Goal: Transaction & Acquisition: Book appointment/travel/reservation

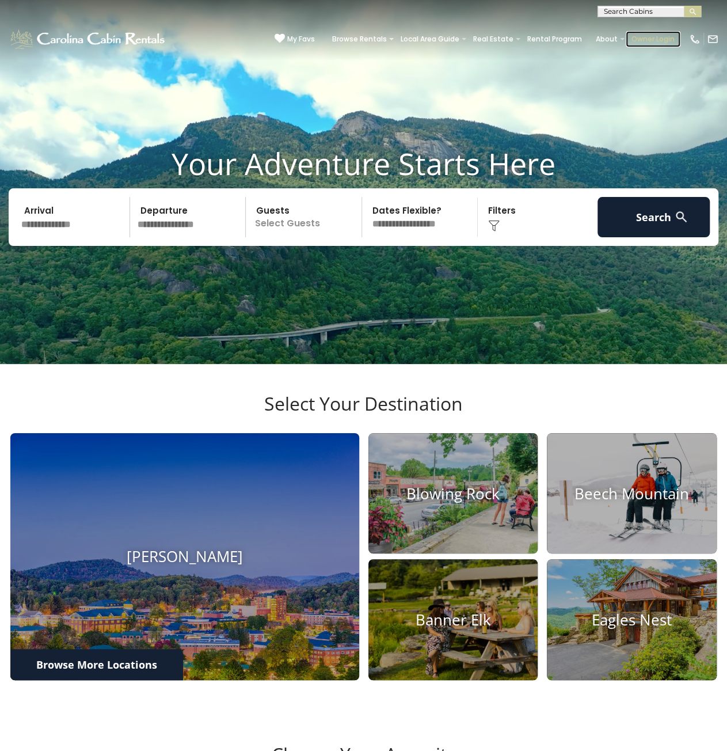
drag, startPoint x: 0, startPoint y: 0, endPoint x: 660, endPoint y: 43, distance: 661.0
click at [660, 43] on link "Owner Login" at bounding box center [653, 39] width 55 height 16
click at [622, 12] on input "text" at bounding box center [648, 14] width 101 height 12
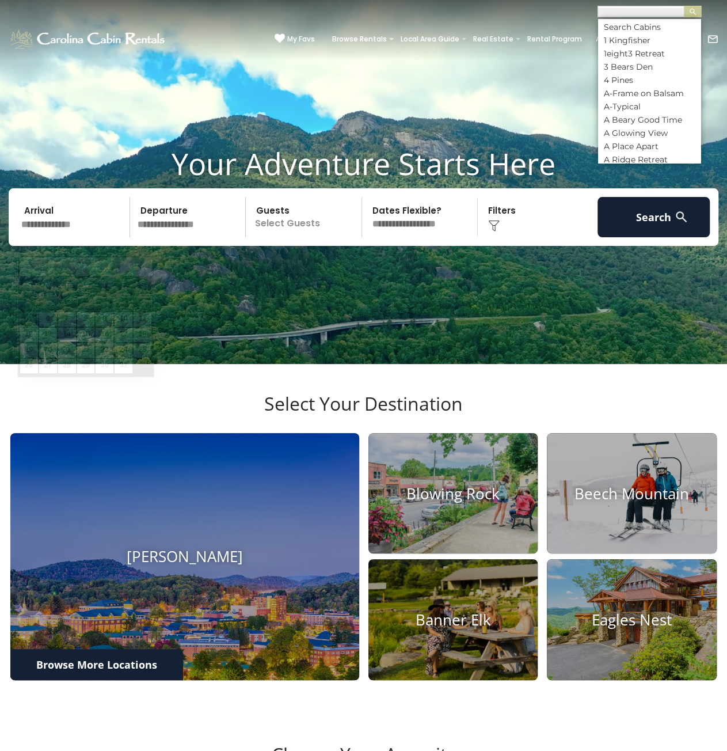
click at [105, 237] on input "text" at bounding box center [73, 217] width 113 height 40
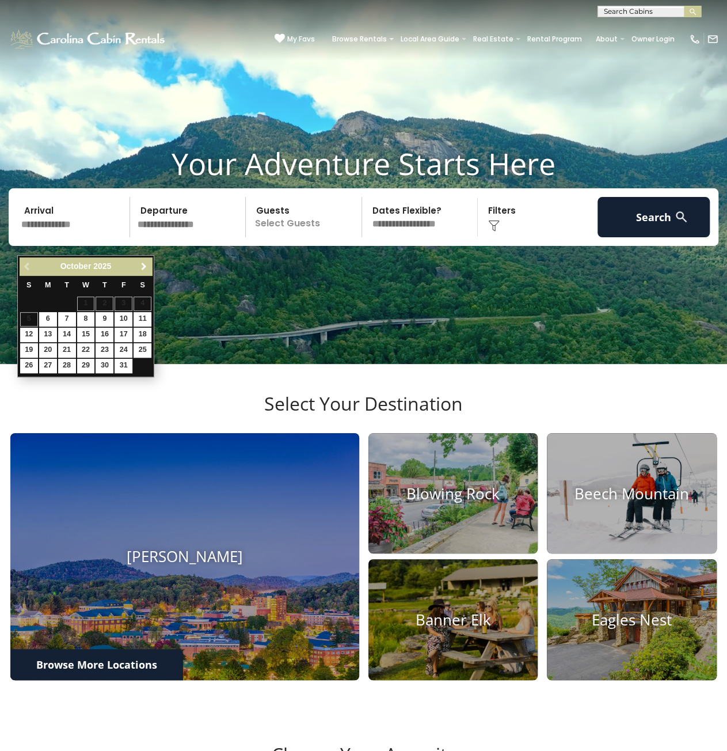
click at [143, 263] on span "Next" at bounding box center [143, 266] width 9 height 9
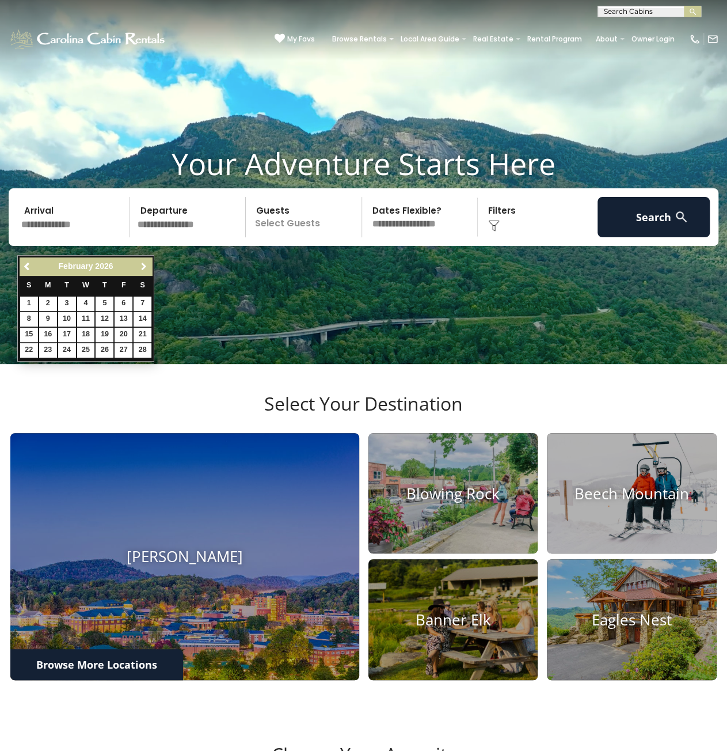
click at [143, 263] on span "Next" at bounding box center [143, 266] width 9 height 9
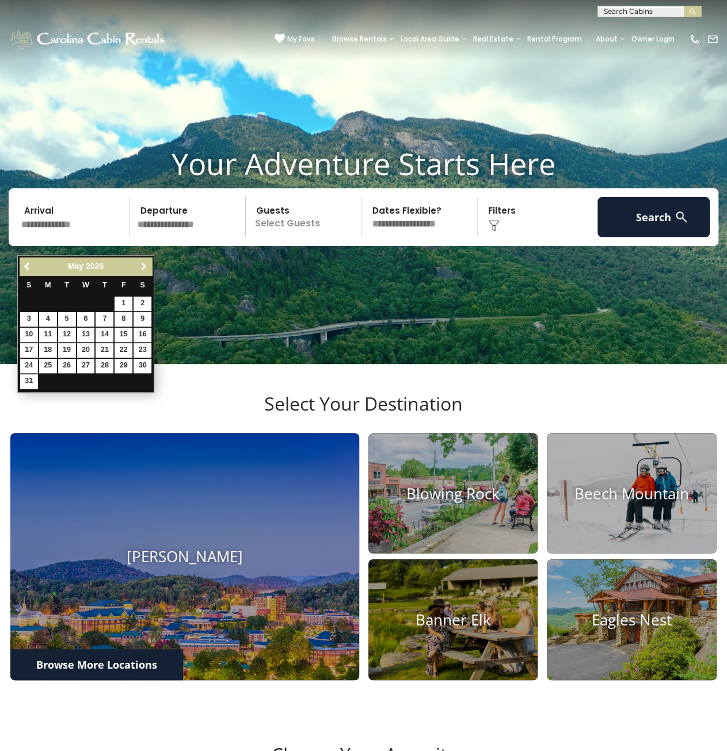
click at [143, 263] on span "Next" at bounding box center [143, 266] width 9 height 9
click at [144, 265] on span "Next" at bounding box center [143, 266] width 9 height 9
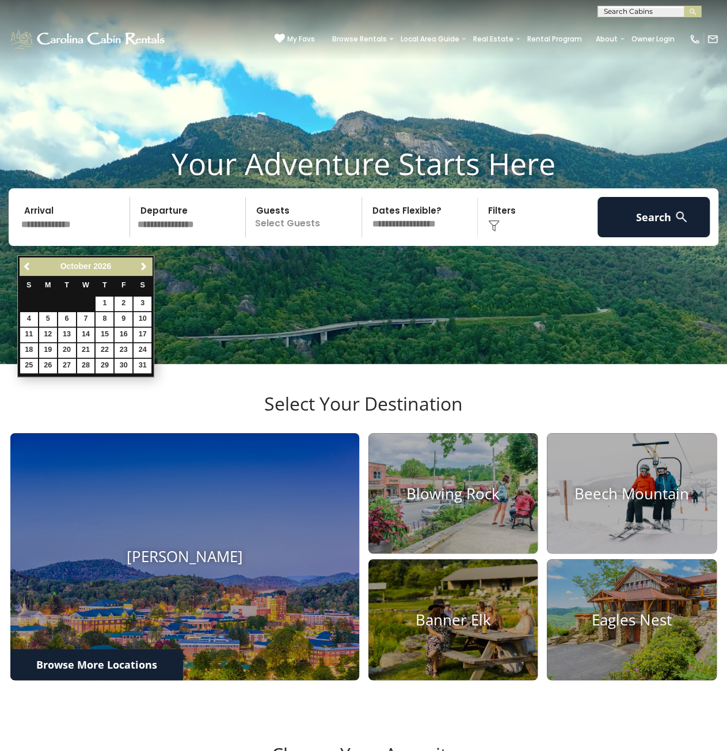
click at [15, 246] on div "Arrival Departure Guests Select Guests Guests - 0 + + **" at bounding box center [364, 217] width 710 height 58
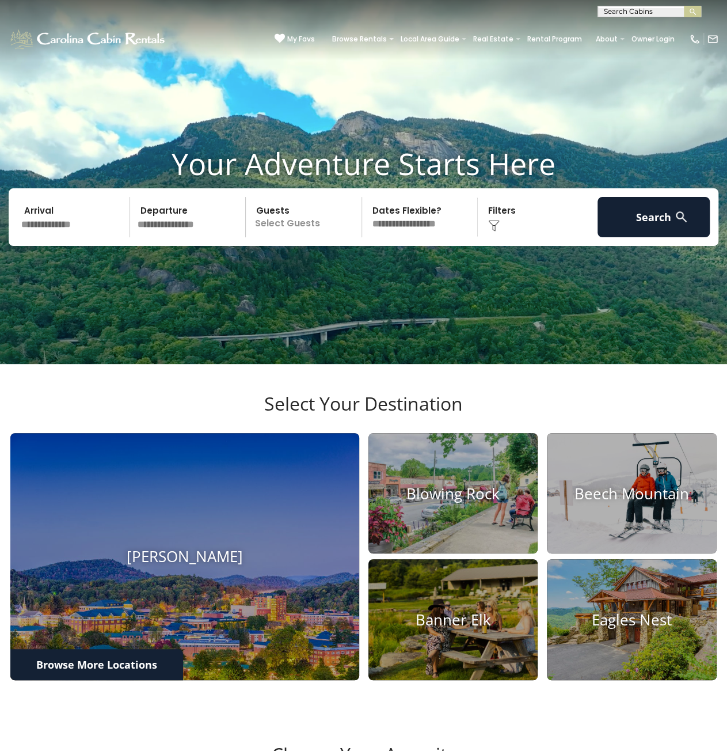
click at [37, 237] on input "text" at bounding box center [73, 217] width 113 height 40
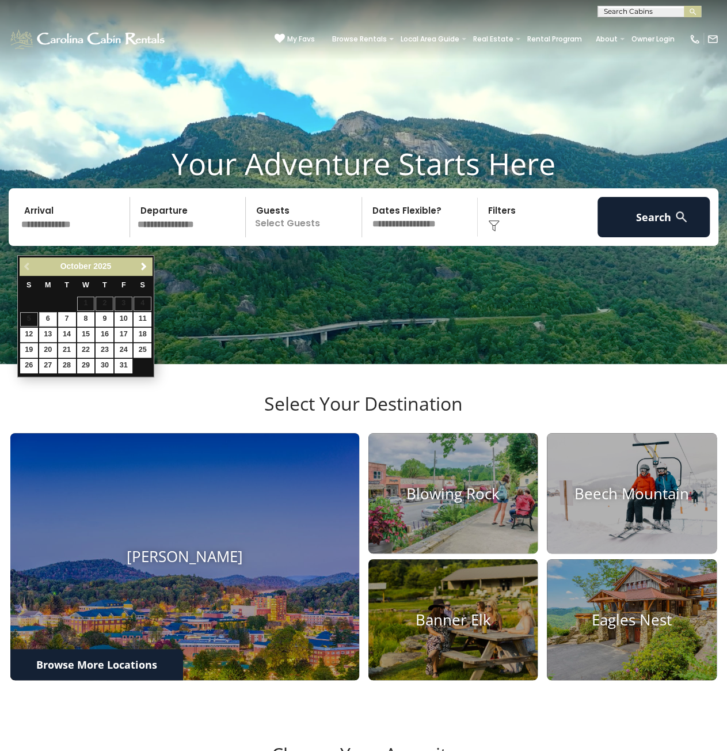
click at [144, 268] on span "Next" at bounding box center [143, 266] width 9 height 9
click at [21, 269] on link "Previous" at bounding box center [28, 266] width 14 height 14
click at [26, 266] on div "Previous Next October 2025" at bounding box center [86, 266] width 132 height 18
click at [28, 264] on div "Previous Next October 2025" at bounding box center [86, 266] width 132 height 18
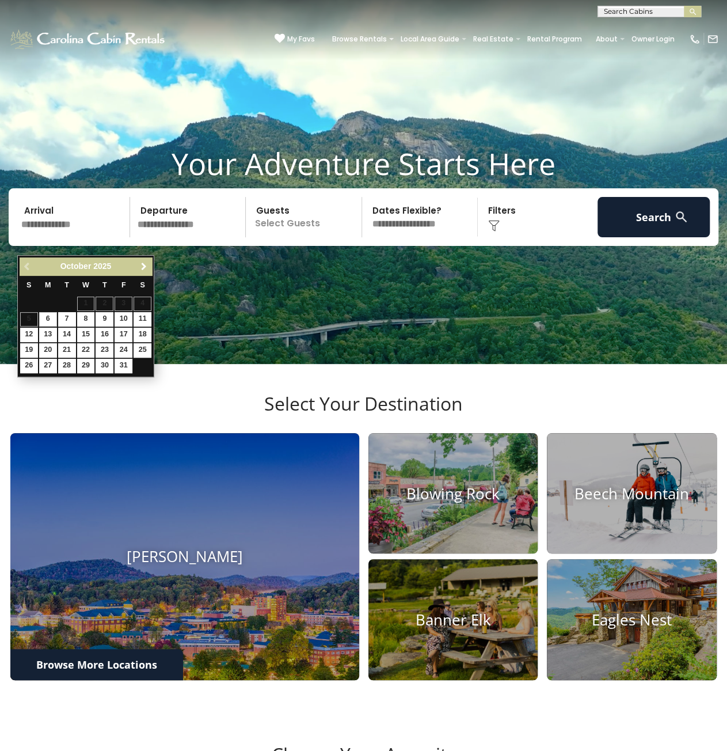
click at [139, 269] on span "Next" at bounding box center [143, 266] width 9 height 9
click at [140, 266] on span "Next" at bounding box center [143, 266] width 9 height 9
click at [147, 265] on span "Next" at bounding box center [143, 266] width 9 height 9
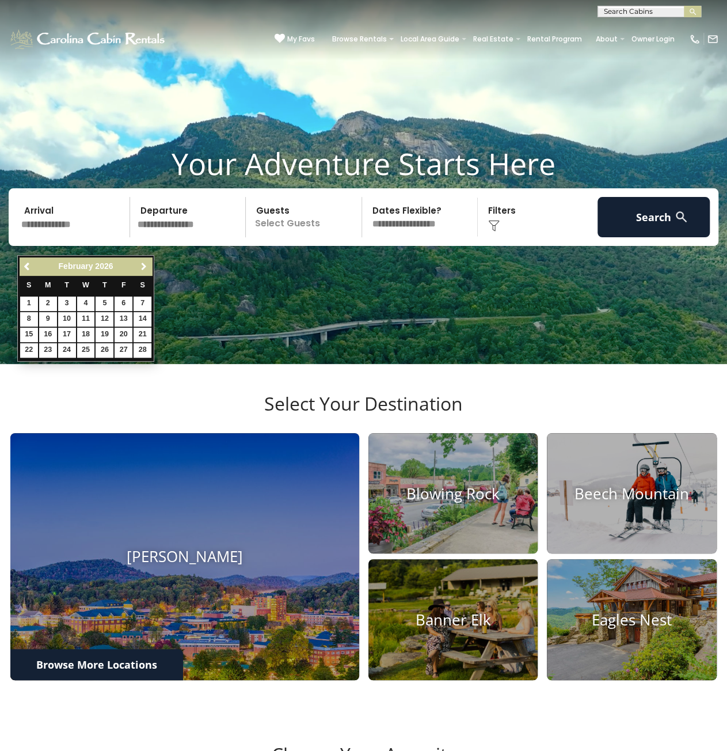
click at [147, 265] on span "Next" at bounding box center [143, 266] width 9 height 9
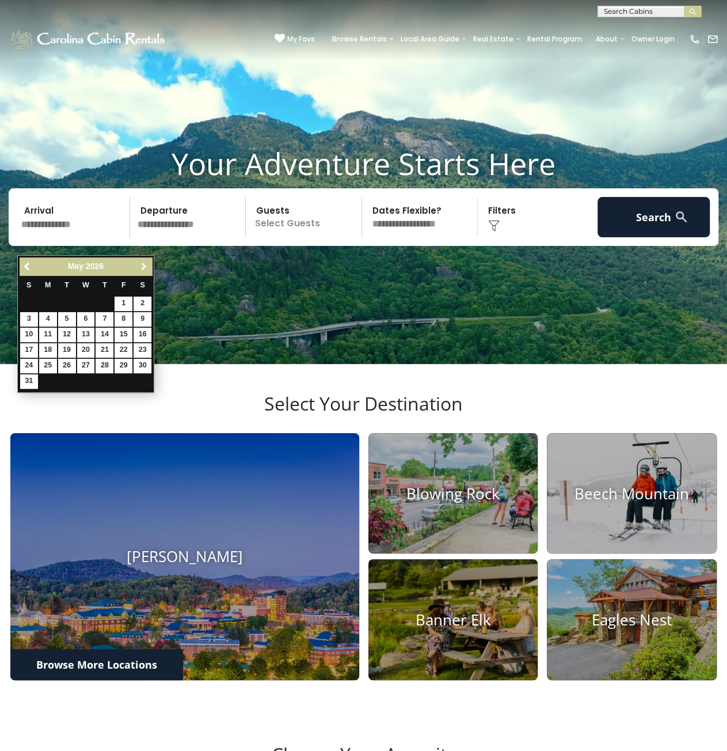
click at [147, 265] on span "Next" at bounding box center [143, 266] width 9 height 9
click at [63, 318] on link "8" at bounding box center [67, 319] width 18 height 14
type input "******"
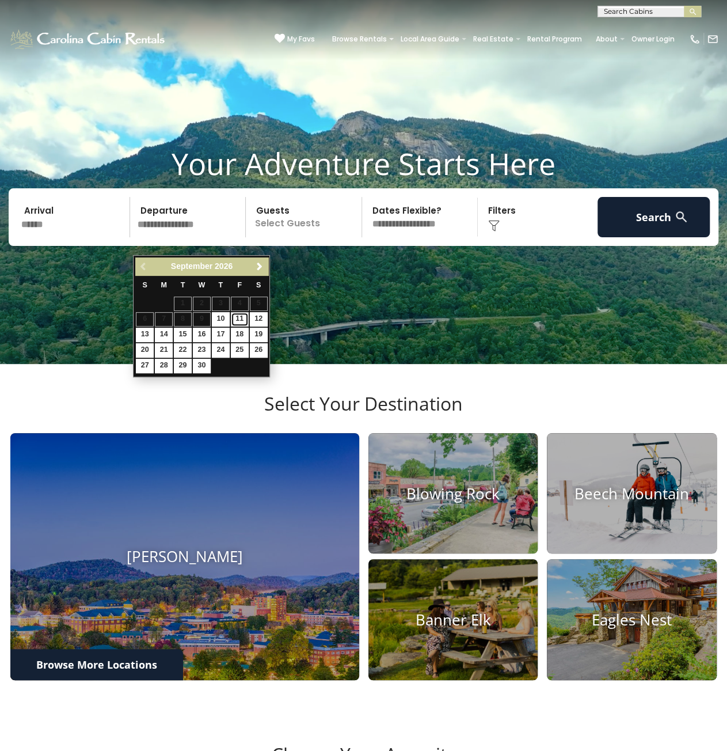
click at [243, 321] on link "11" at bounding box center [240, 319] width 18 height 14
type input "*******"
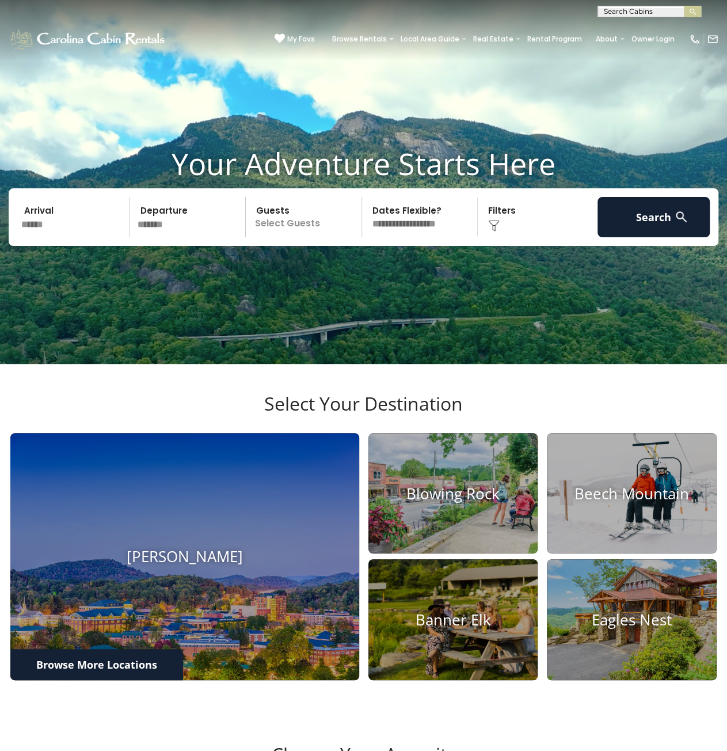
click at [339, 237] on p "Select Guests" at bounding box center [305, 217] width 112 height 40
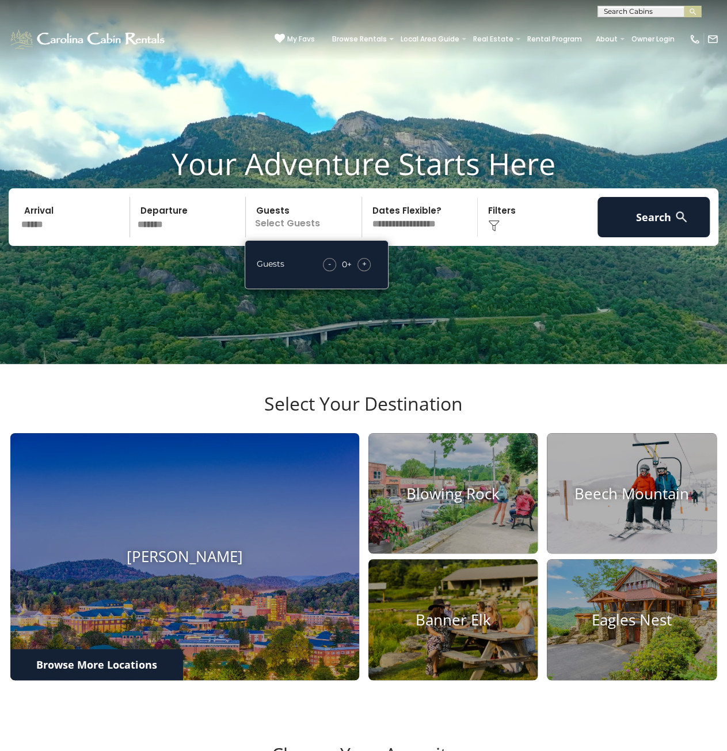
click at [366, 269] on span "+" at bounding box center [364, 264] width 5 height 12
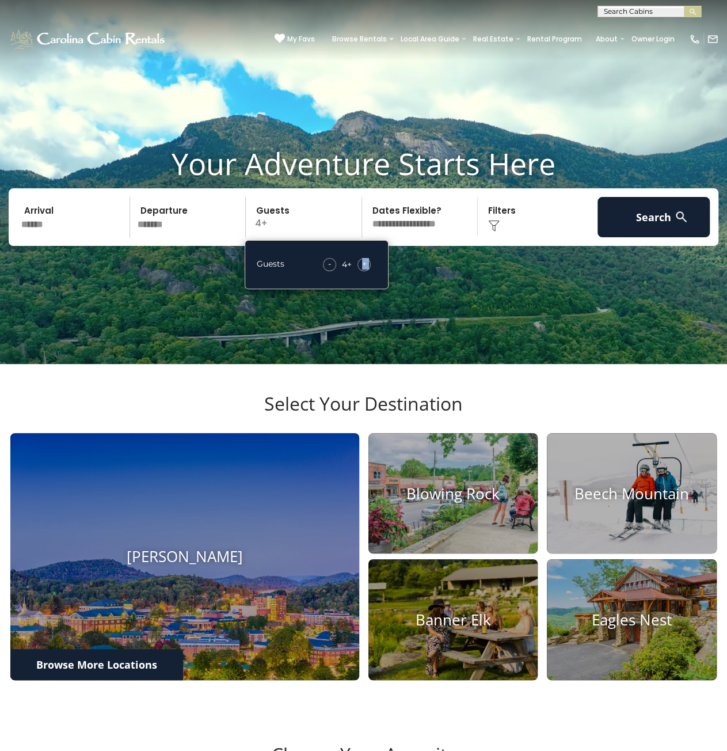
click at [366, 269] on span "+" at bounding box center [364, 264] width 5 height 12
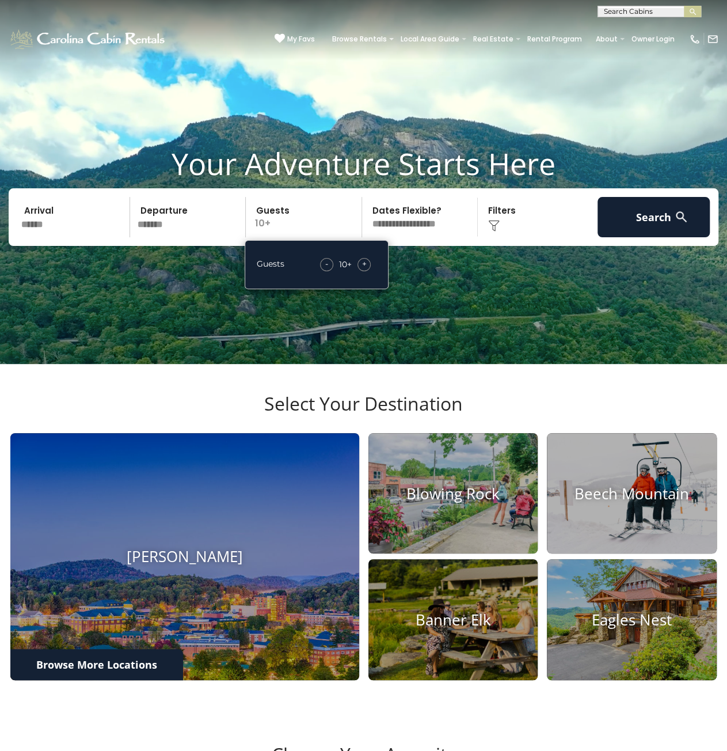
click at [502, 237] on div "Click to Choose" at bounding box center [537, 217] width 113 height 40
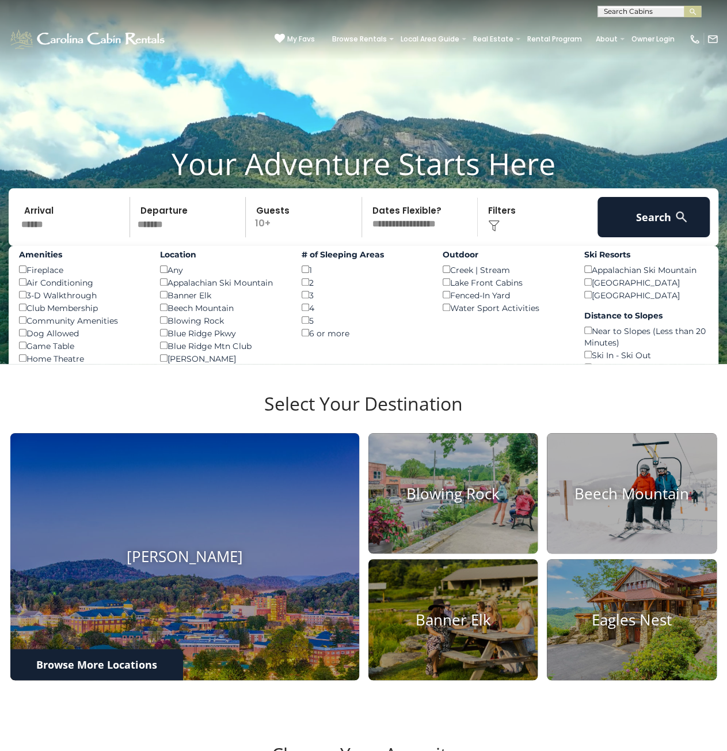
click at [299, 339] on div "# of Sleeping Areas 1 () 2 () 3 () 4 () 5 () 6 or more ()" at bounding box center [363, 292] width 141 height 93
click at [649, 231] on button "Search" at bounding box center [653, 217] width 113 height 40
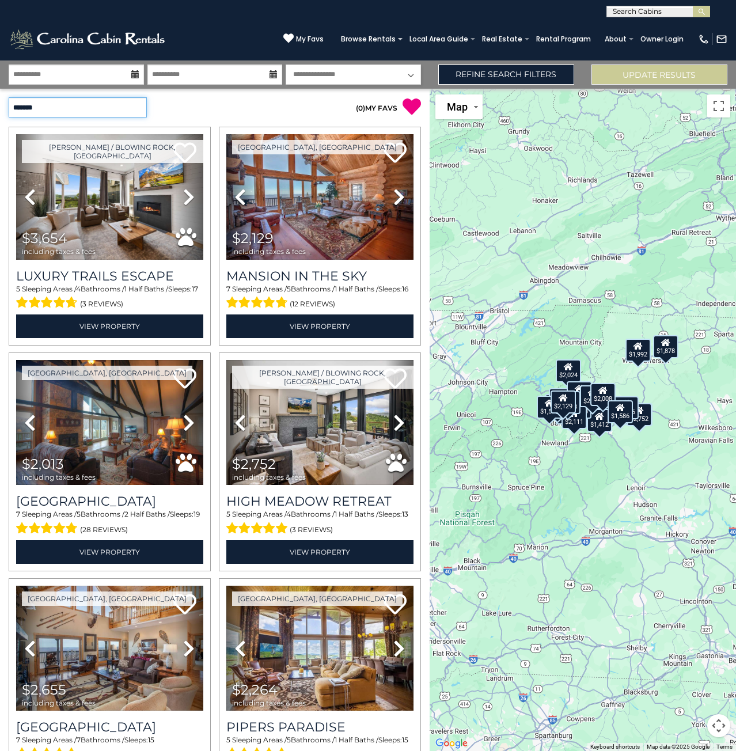
click at [126, 108] on select "**********" at bounding box center [78, 107] width 138 height 20
select select "*****"
click at [9, 97] on select "**********" at bounding box center [78, 107] width 138 height 20
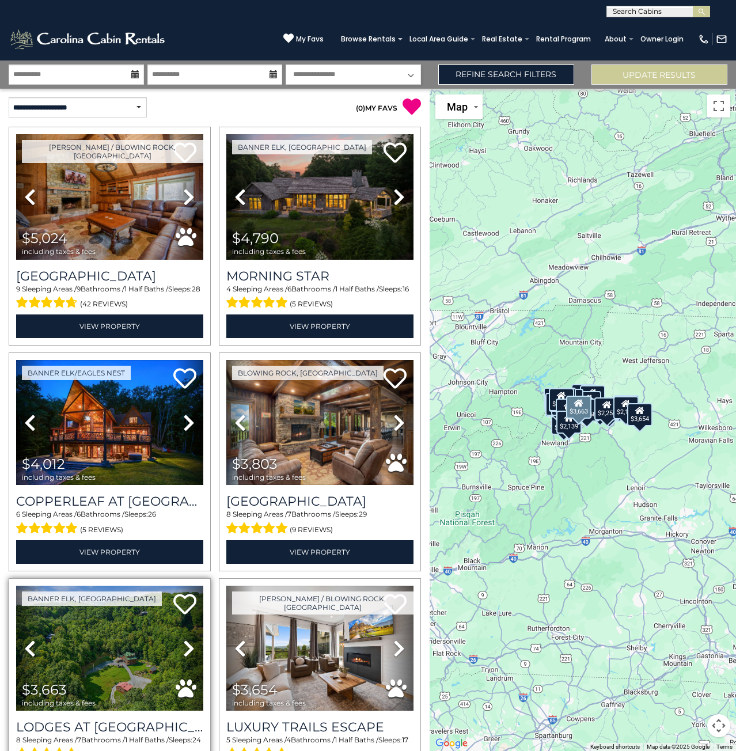
click at [188, 639] on icon at bounding box center [189, 648] width 12 height 18
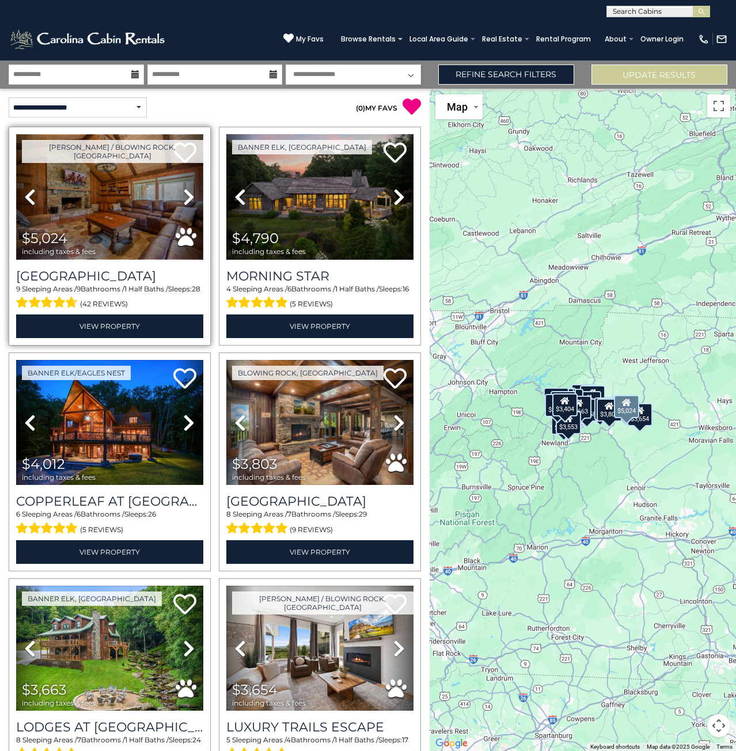
click at [121, 198] on img at bounding box center [109, 196] width 187 height 125
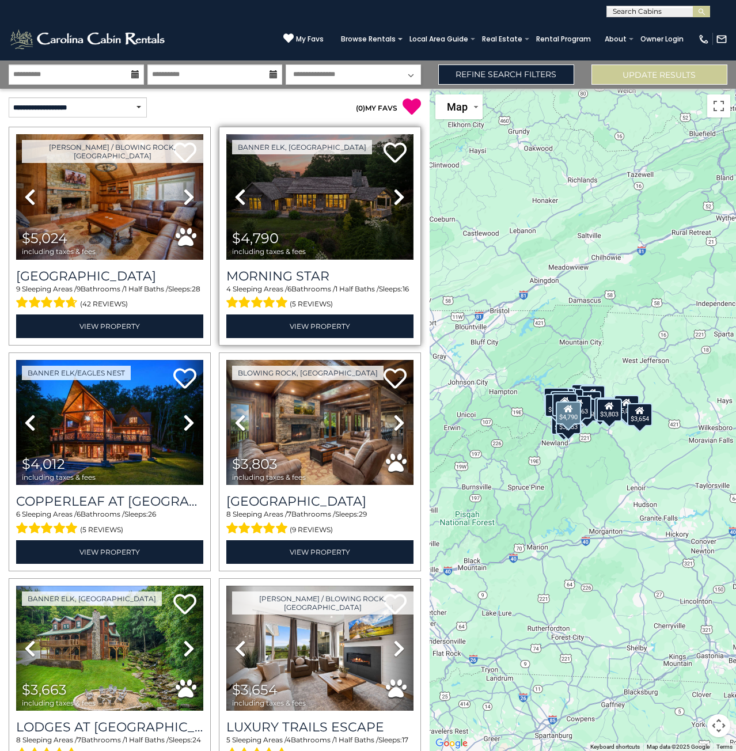
click at [293, 207] on img at bounding box center [319, 196] width 187 height 125
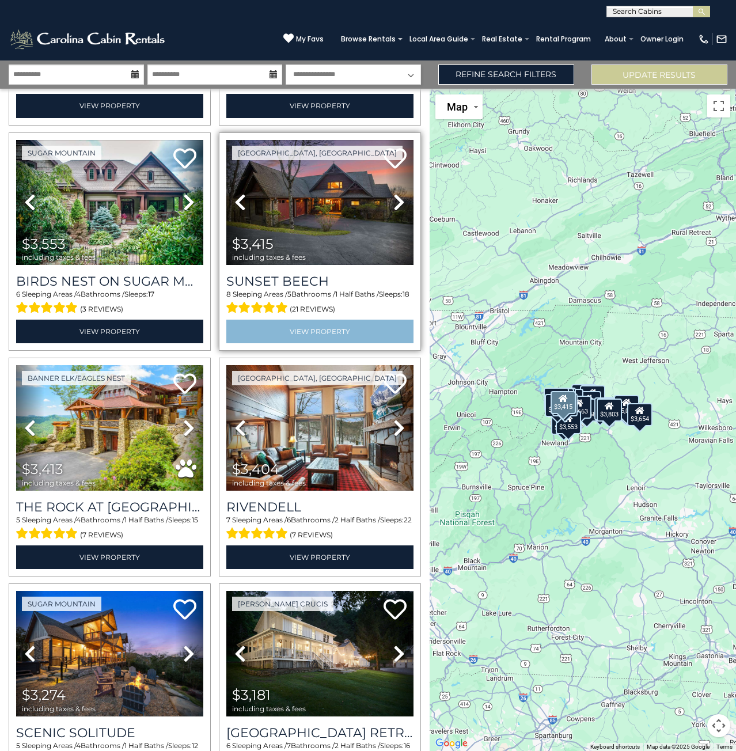
scroll to position [576, 0]
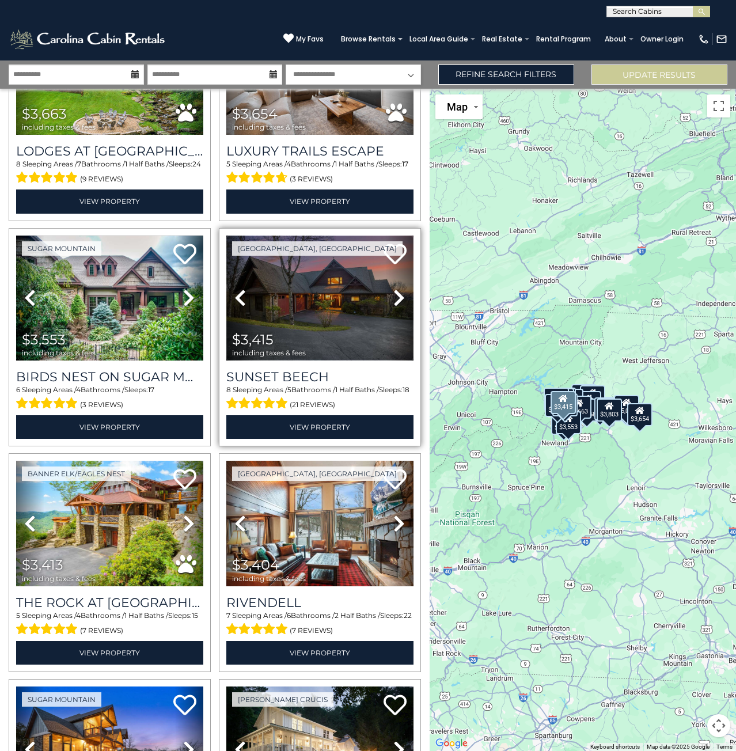
click at [320, 295] on img at bounding box center [319, 297] width 187 height 125
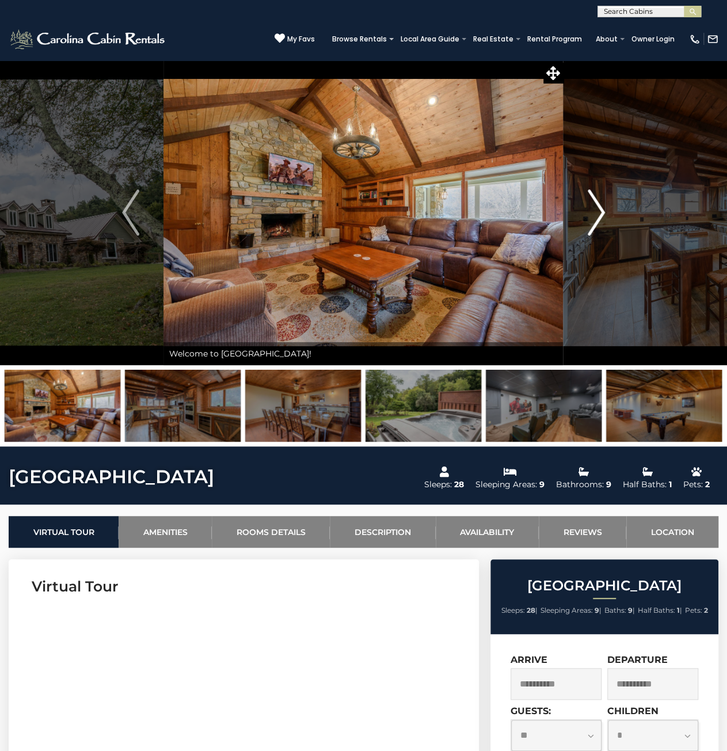
click at [594, 220] on img "Next" at bounding box center [596, 212] width 17 height 46
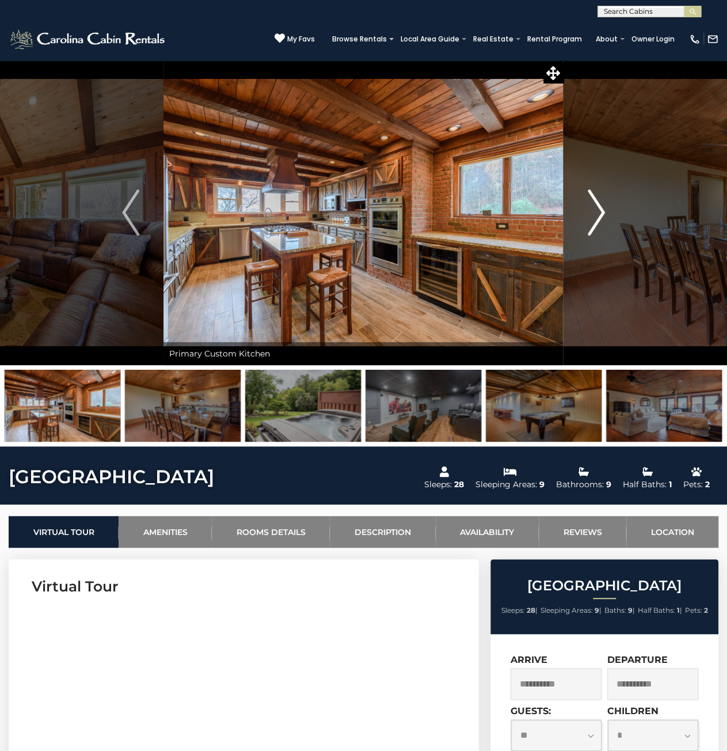
click at [594, 220] on img "Next" at bounding box center [596, 212] width 17 height 46
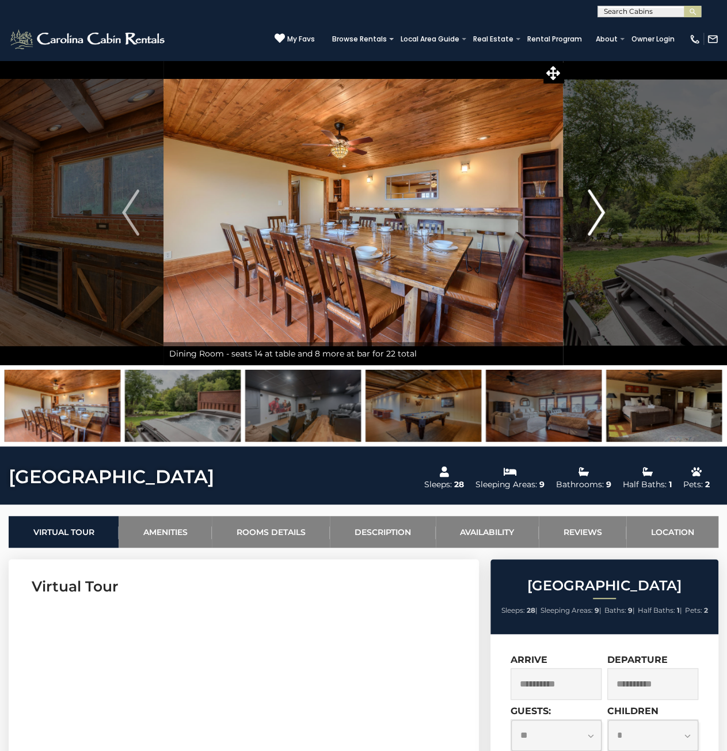
click at [594, 220] on img "Next" at bounding box center [596, 212] width 17 height 46
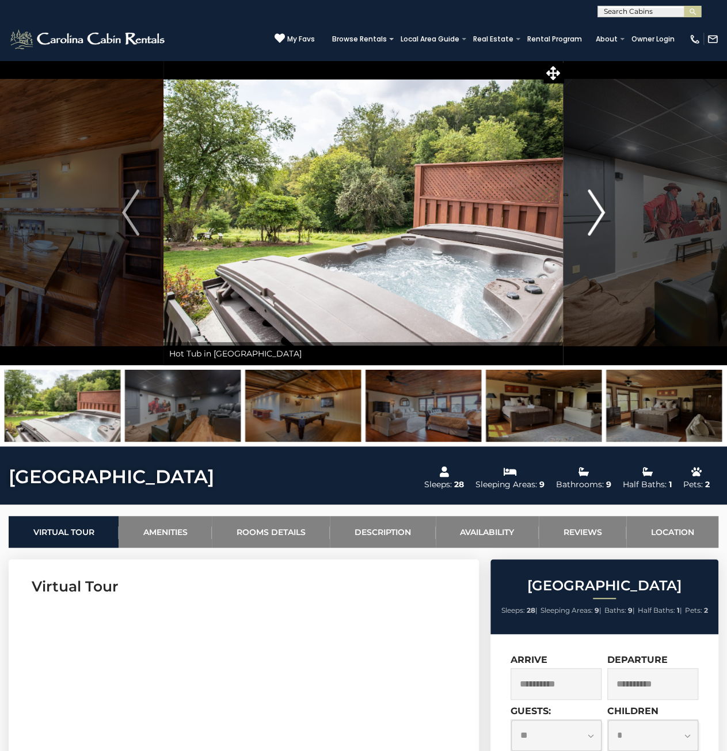
click at [594, 220] on img "Next" at bounding box center [596, 212] width 17 height 46
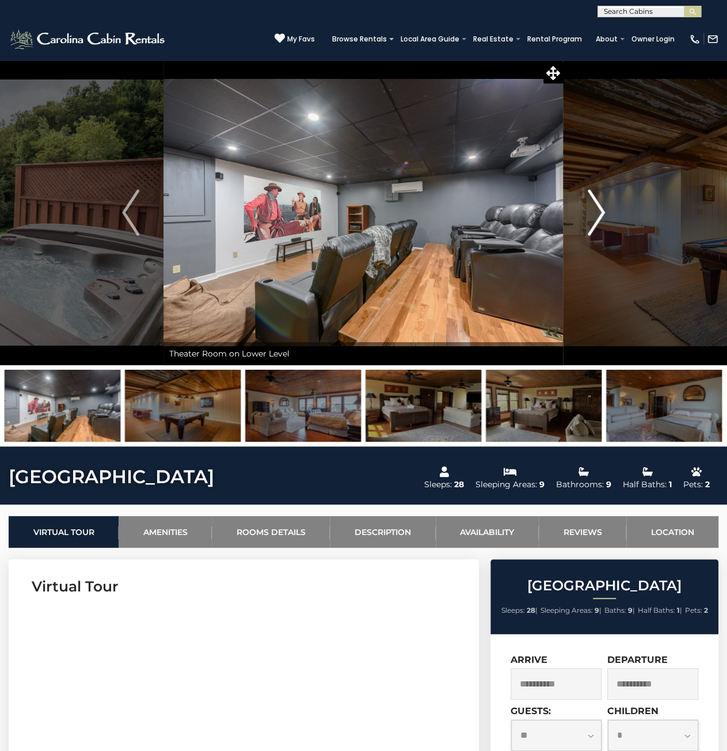
click at [594, 220] on img "Next" at bounding box center [596, 212] width 17 height 46
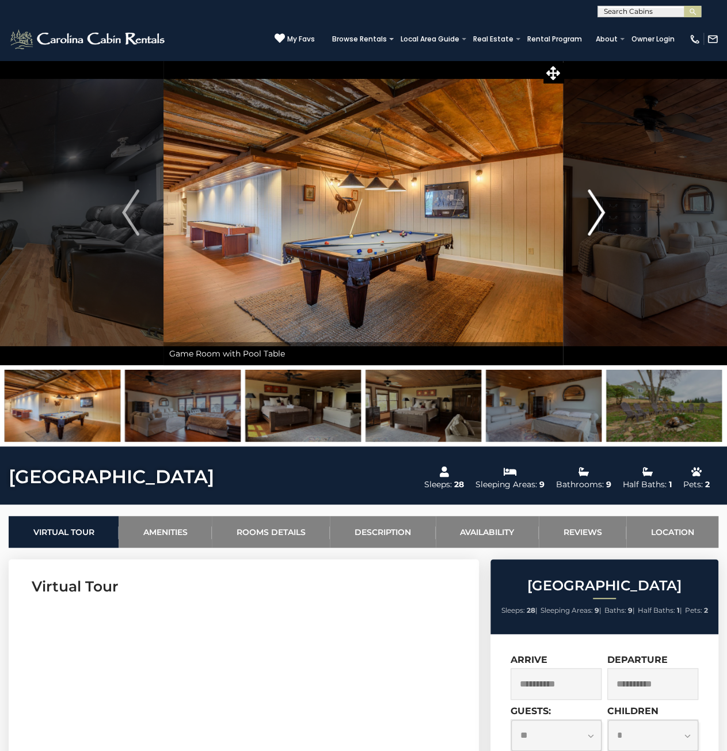
click at [594, 220] on img "Next" at bounding box center [596, 212] width 17 height 46
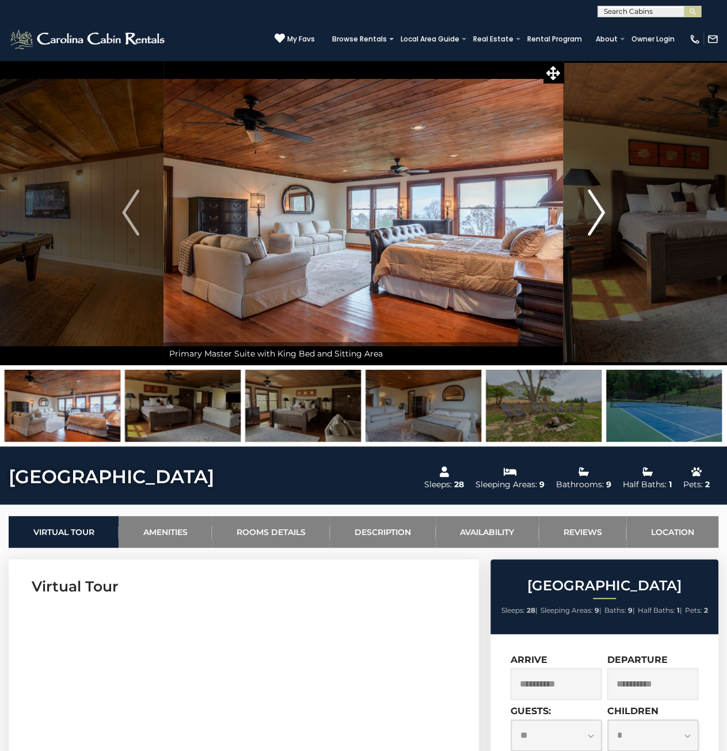
click at [594, 220] on img "Next" at bounding box center [596, 212] width 17 height 46
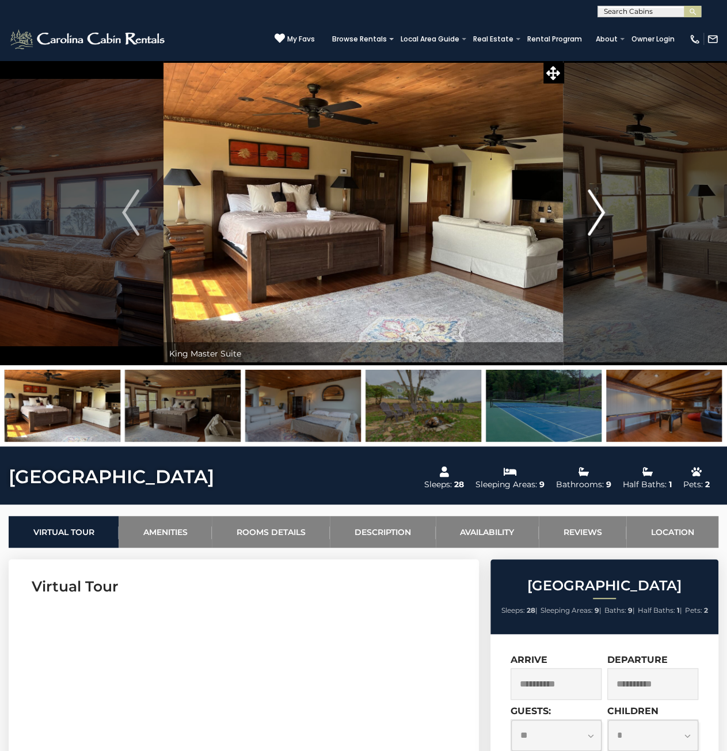
click at [594, 220] on img "Next" at bounding box center [596, 212] width 17 height 46
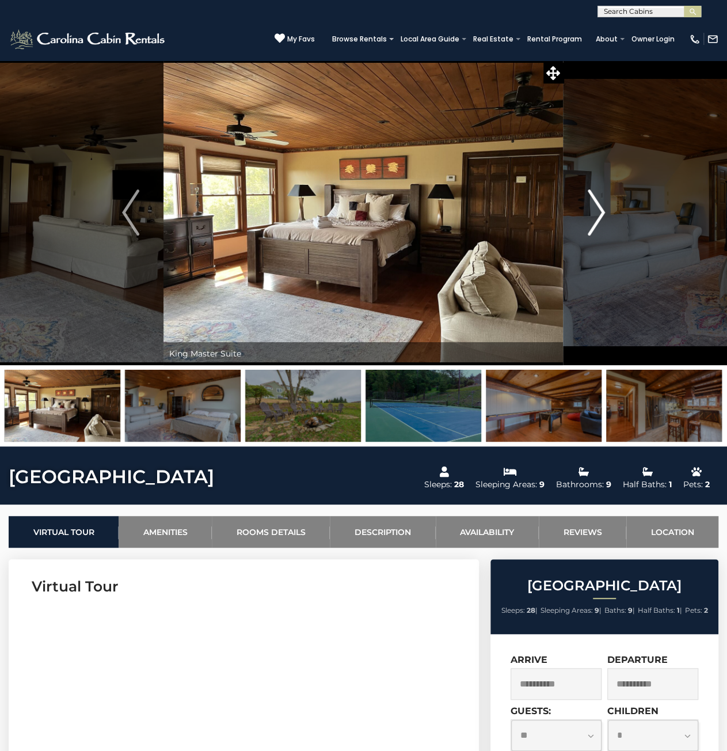
click at [594, 220] on img "Next" at bounding box center [596, 212] width 17 height 46
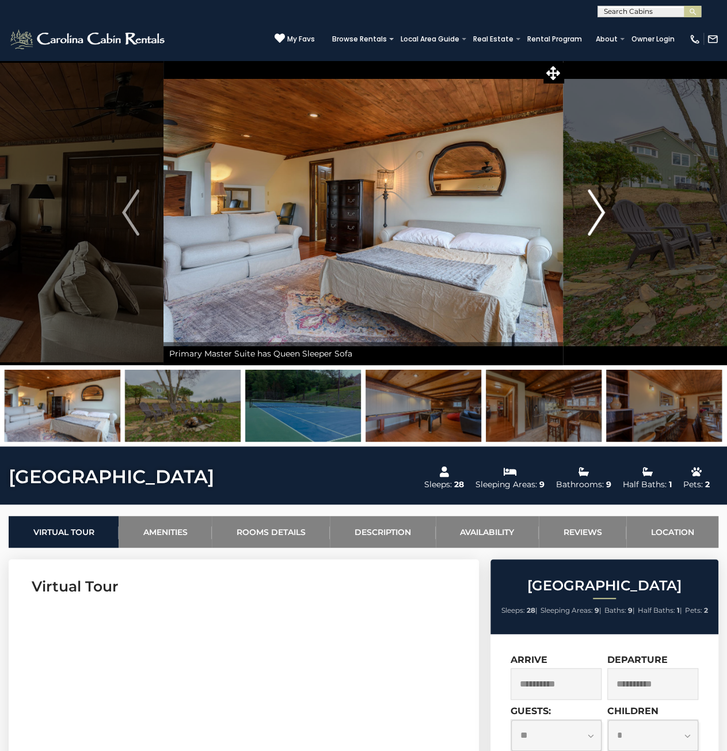
click at [594, 220] on img "Next" at bounding box center [596, 212] width 17 height 46
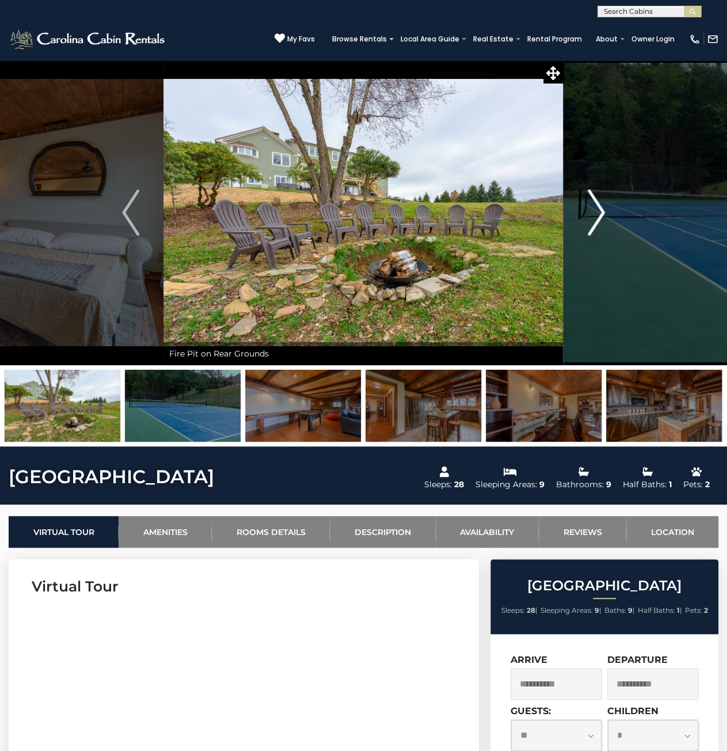
click at [594, 220] on img "Next" at bounding box center [596, 212] width 17 height 46
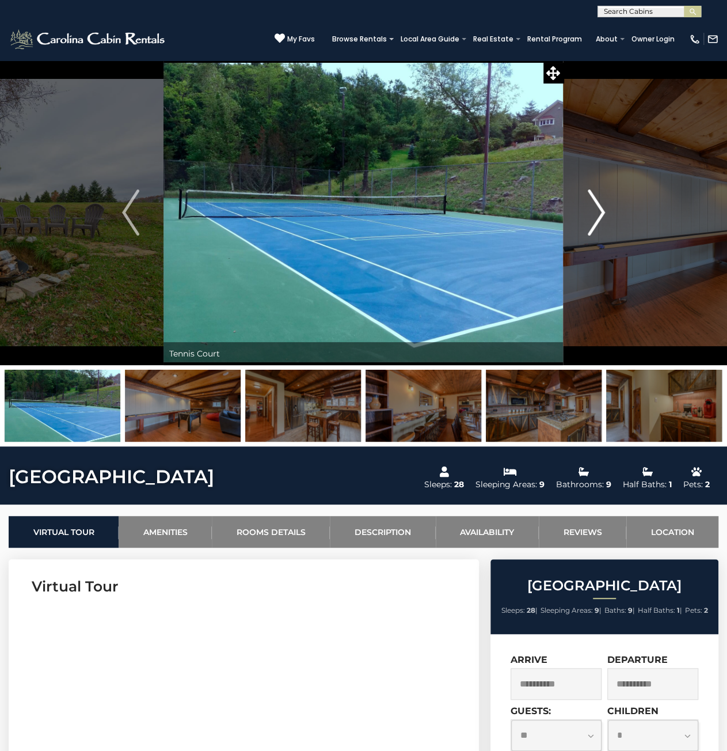
click at [594, 220] on img "Next" at bounding box center [596, 212] width 17 height 46
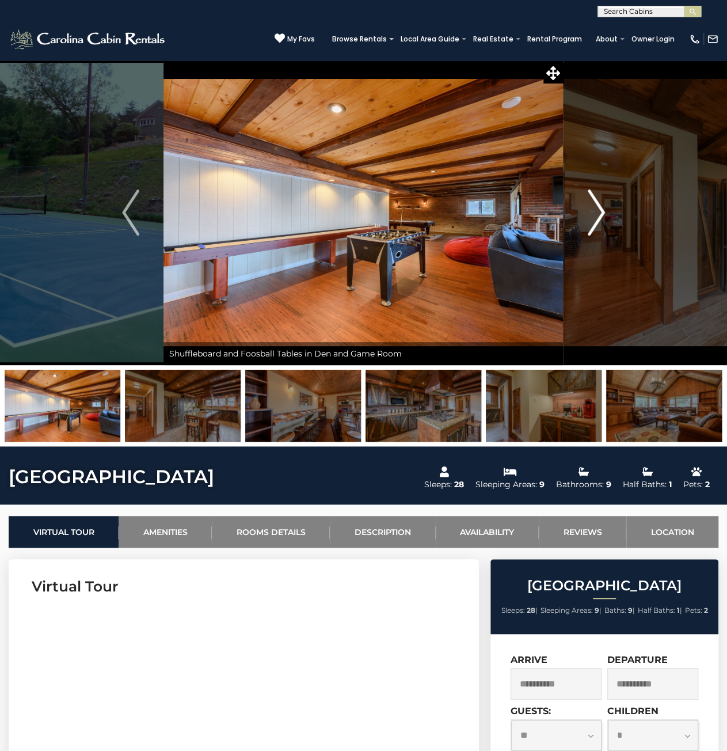
click at [594, 220] on img "Next" at bounding box center [596, 212] width 17 height 46
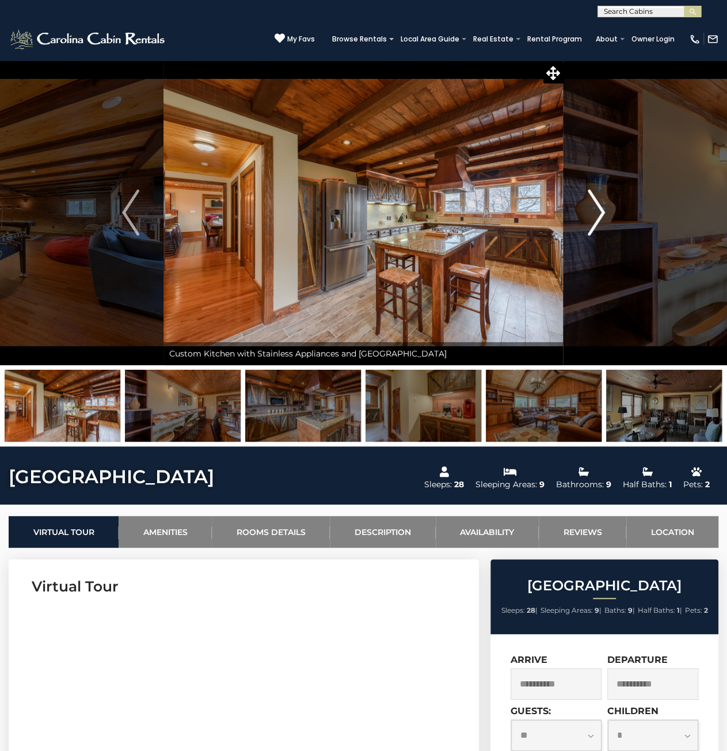
click at [594, 220] on img "Next" at bounding box center [596, 212] width 17 height 46
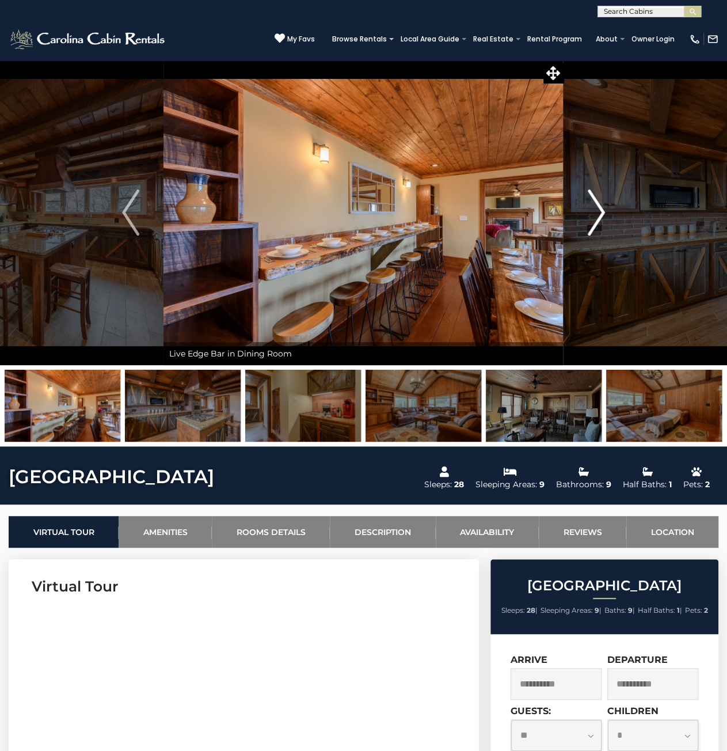
click at [594, 220] on img "Next" at bounding box center [596, 212] width 17 height 46
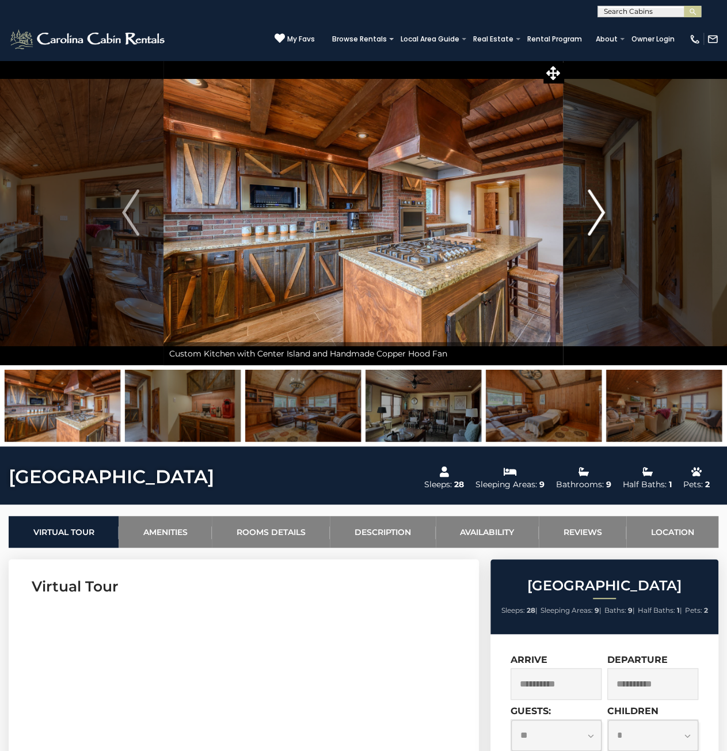
click at [594, 220] on img "Next" at bounding box center [596, 212] width 17 height 46
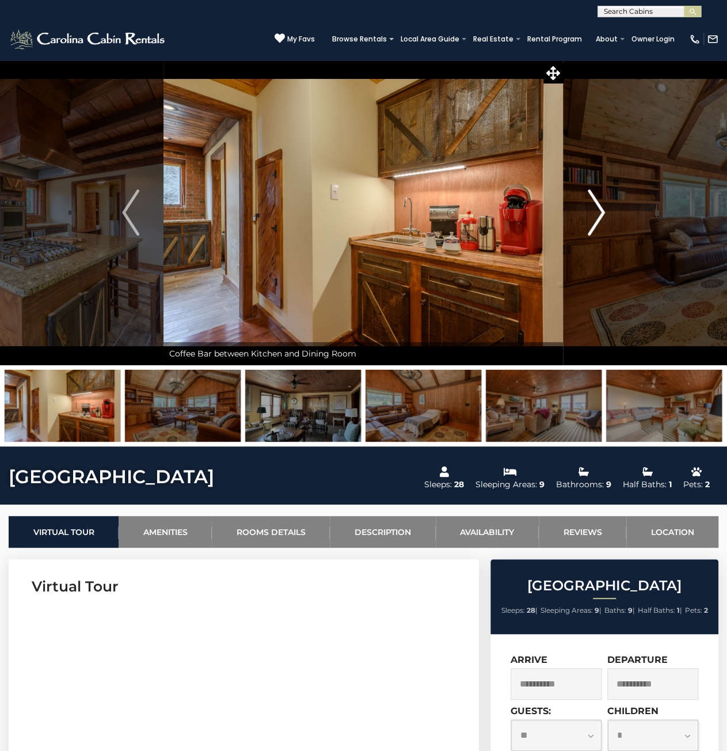
click at [594, 220] on img "Next" at bounding box center [596, 212] width 17 height 46
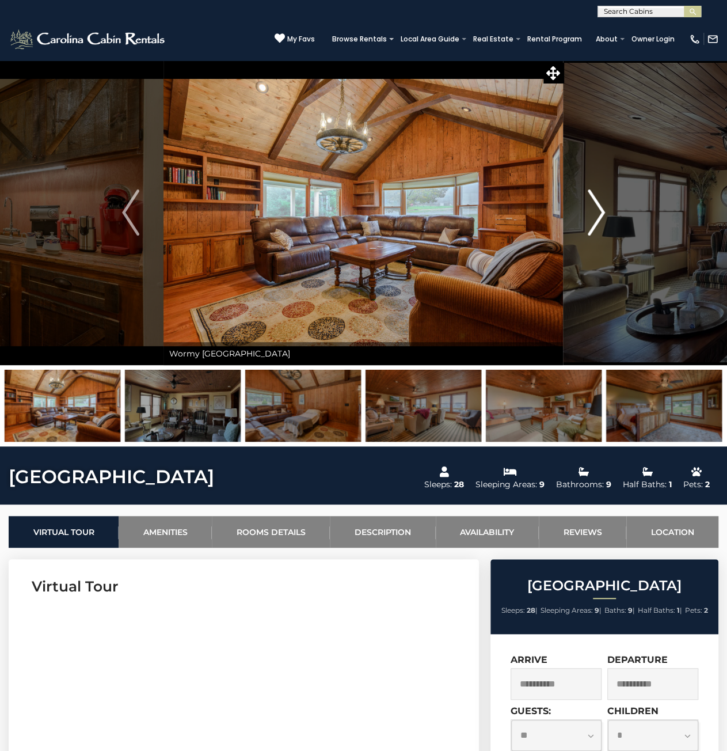
click at [594, 220] on img "Next" at bounding box center [596, 212] width 17 height 46
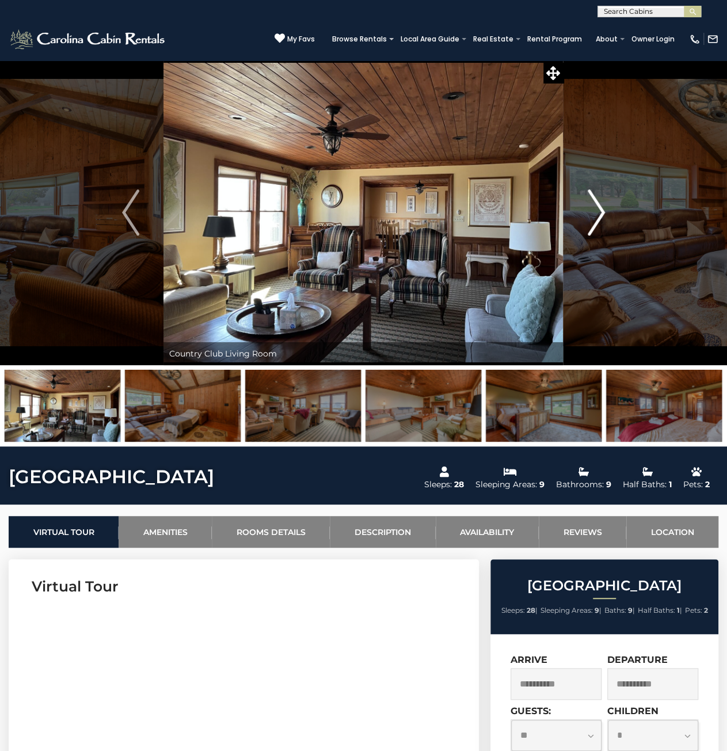
click at [594, 220] on img "Next" at bounding box center [596, 212] width 17 height 46
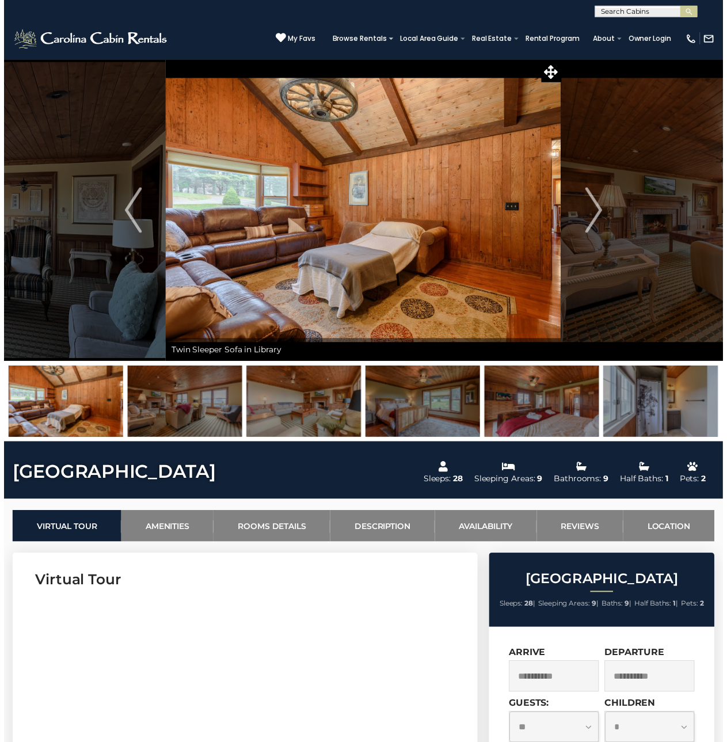
scroll to position [230, 0]
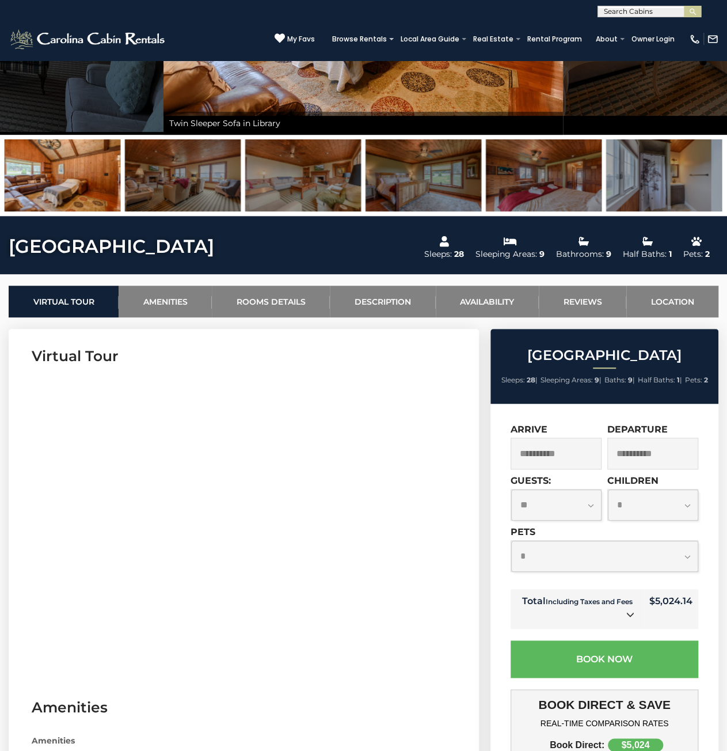
click at [536, 454] on input "**********" at bounding box center [556, 453] width 91 height 32
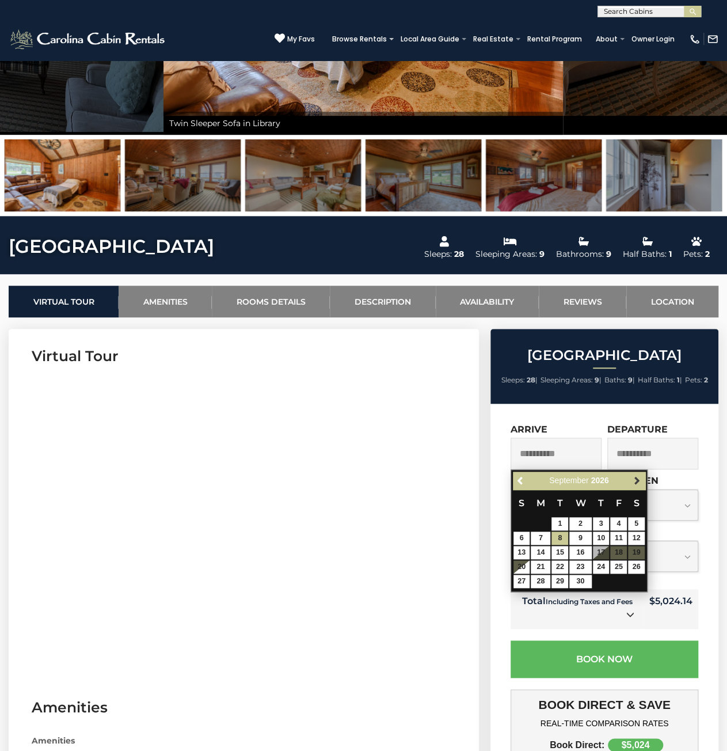
click at [633, 478] on span "Next" at bounding box center [636, 479] width 9 height 9
click at [634, 478] on span "Next" at bounding box center [636, 479] width 9 height 9
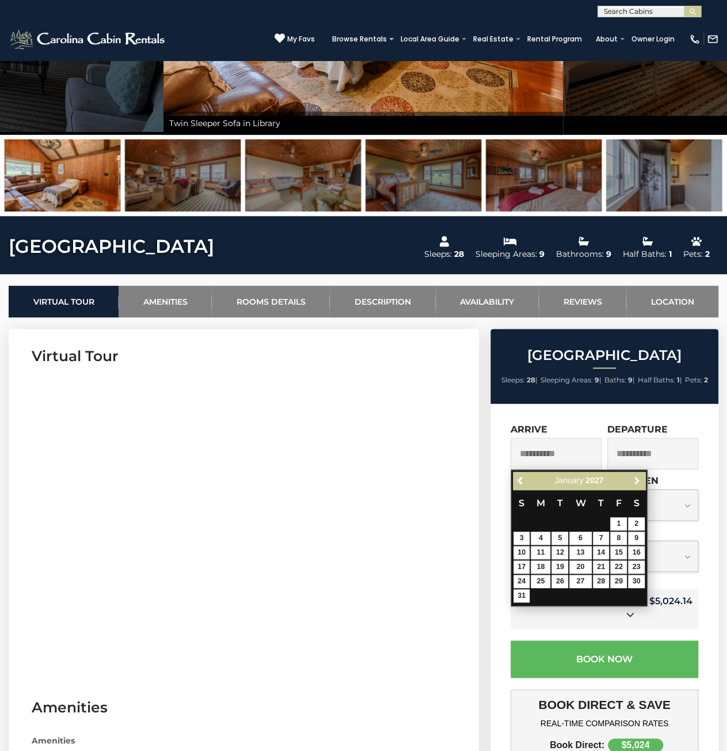
click at [634, 478] on span "Next" at bounding box center [636, 479] width 9 height 9
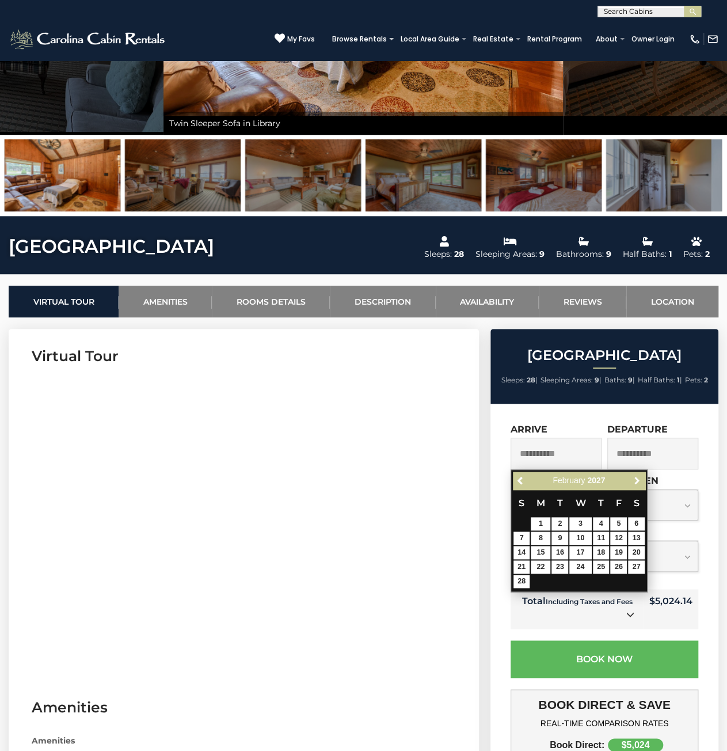
click at [634, 478] on span "Next" at bounding box center [636, 479] width 9 height 9
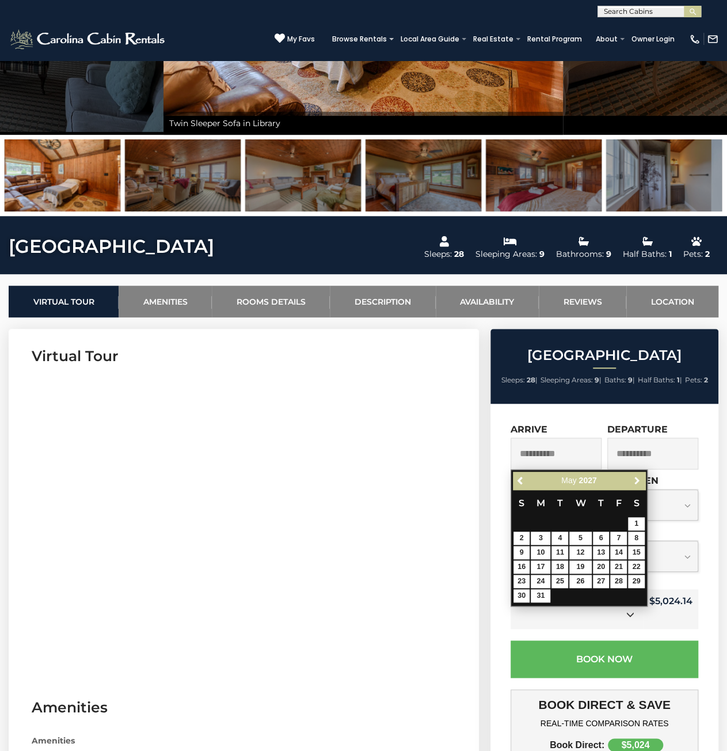
click at [634, 478] on span "Next" at bounding box center [636, 479] width 9 height 9
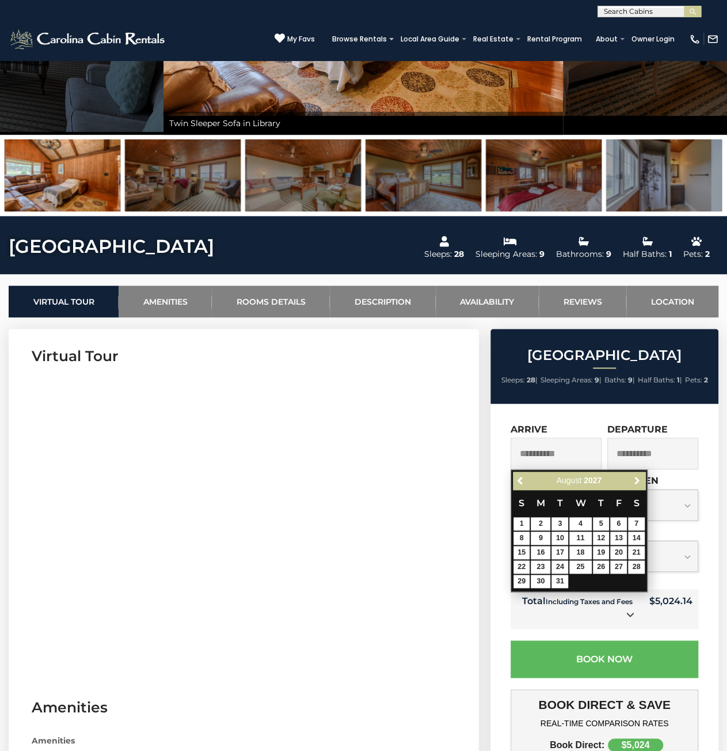
click at [634, 478] on span "Next" at bounding box center [636, 479] width 9 height 9
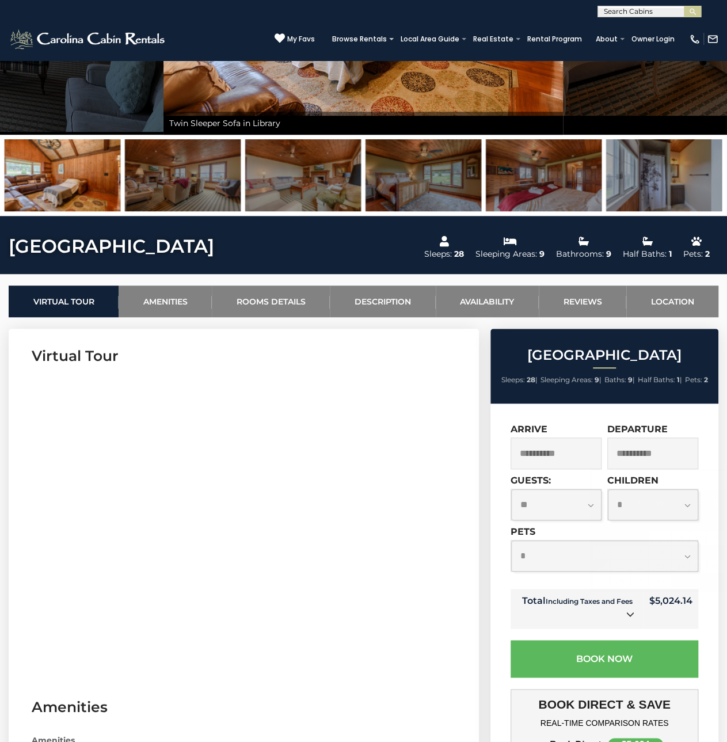
click at [406, 342] on section "Virtual Tour" at bounding box center [244, 504] width 470 height 351
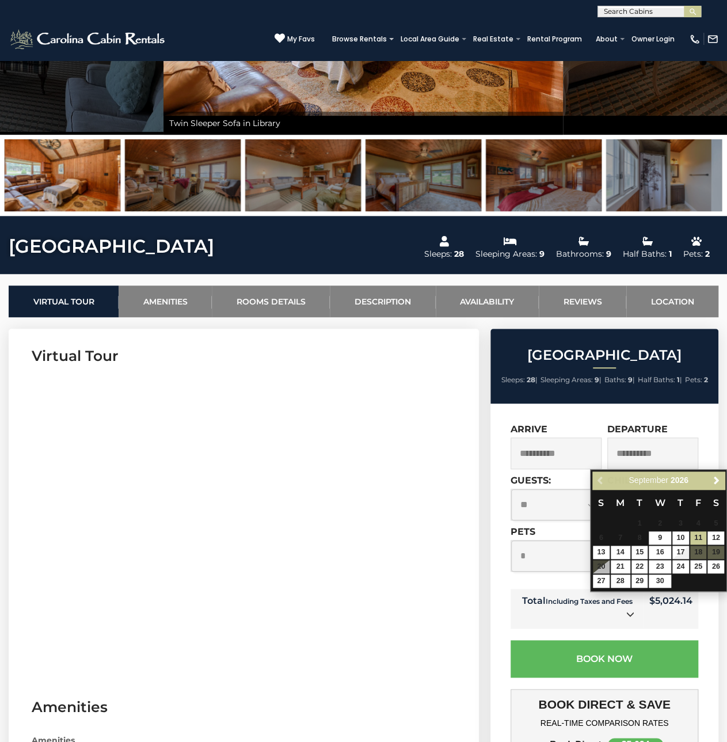
click at [357, 344] on section "Virtual Tour" at bounding box center [244, 504] width 470 height 351
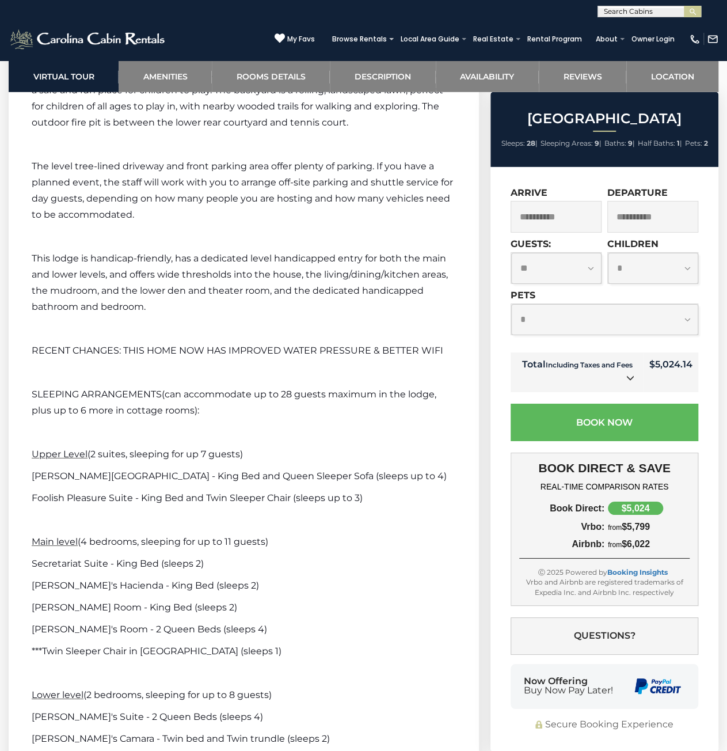
scroll to position [3972, 0]
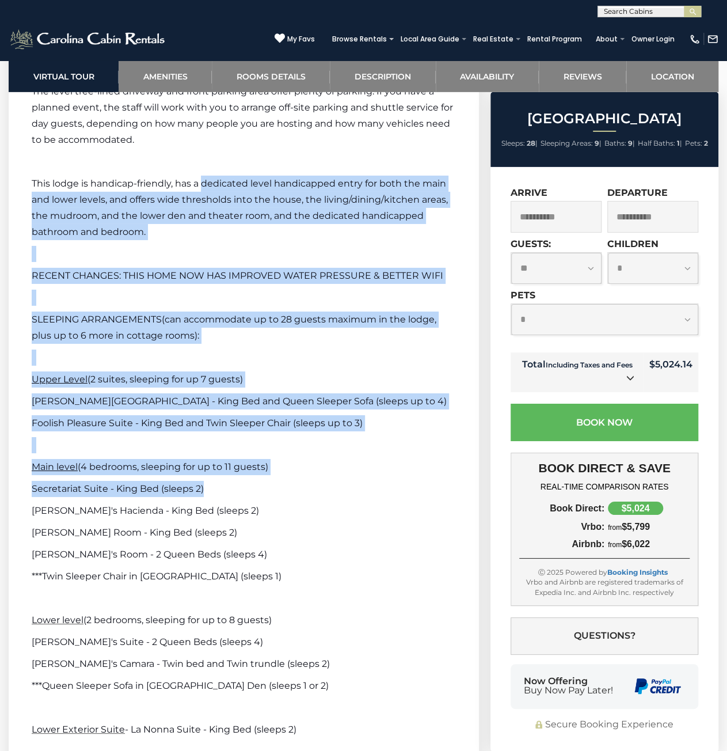
drag, startPoint x: 212, startPoint y: 220, endPoint x: 357, endPoint y: 531, distance: 343.8
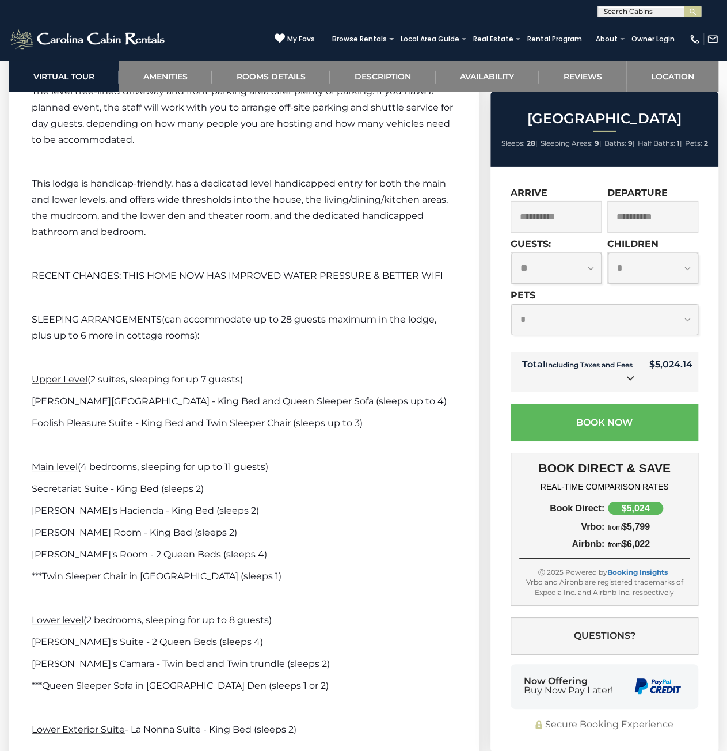
drag, startPoint x: 378, startPoint y: 591, endPoint x: 168, endPoint y: 212, distance: 432.3
drag, startPoint x: 168, startPoint y: 212, endPoint x: 357, endPoint y: 589, distance: 421.6
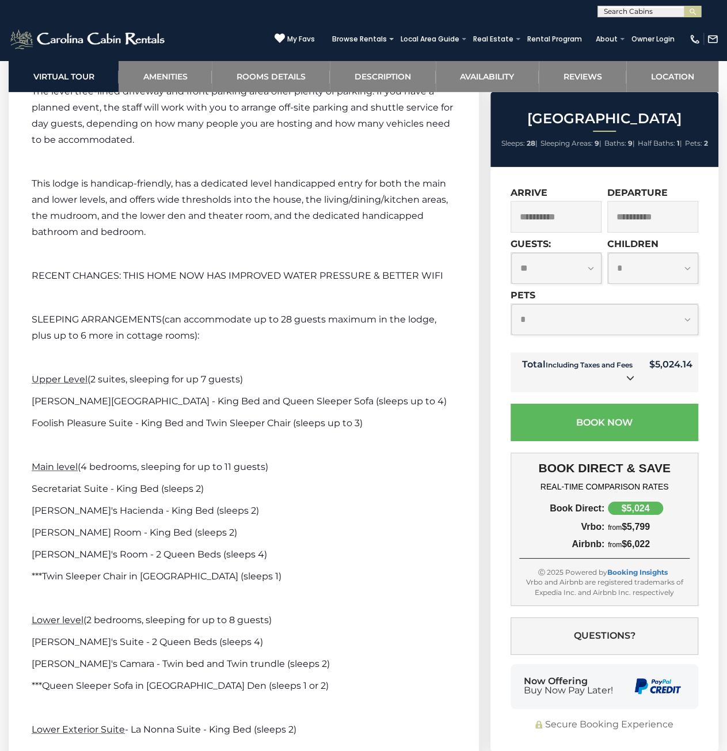
click at [359, 584] on p "***Twin Sleeper Chair in Wormy Chestnut Library (sleeps 1)" at bounding box center [244, 576] width 424 height 16
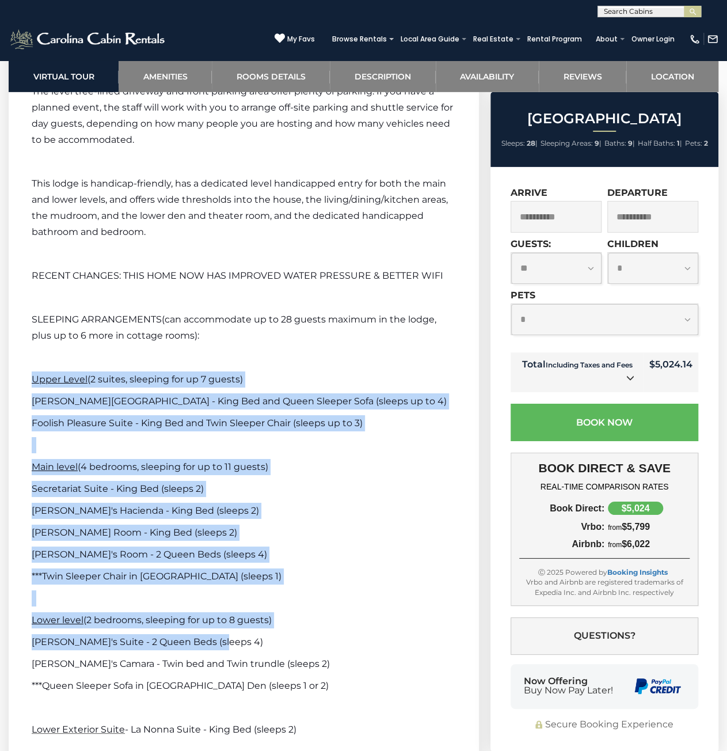
drag, startPoint x: 356, startPoint y: 627, endPoint x: 162, endPoint y: 219, distance: 451.6
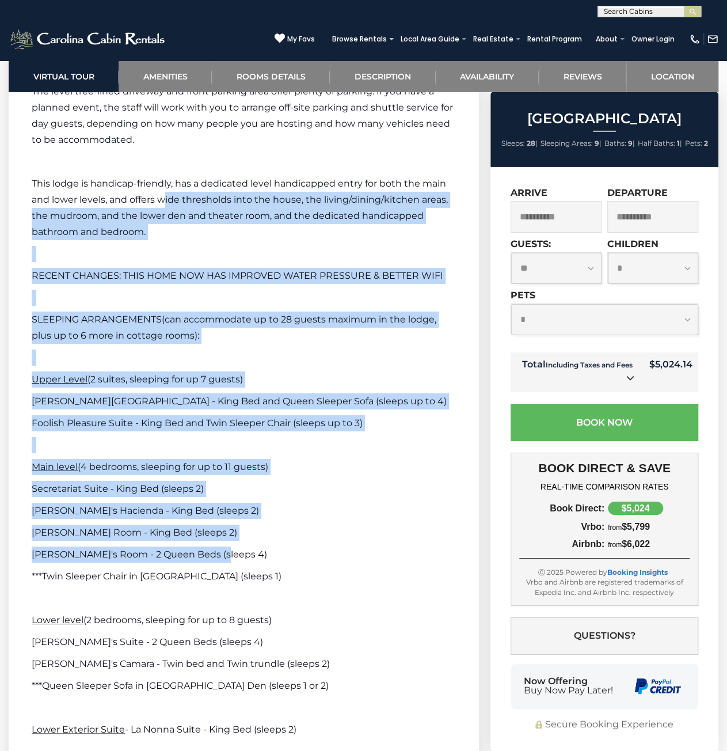
drag, startPoint x: 162, startPoint y: 219, endPoint x: 347, endPoint y: 597, distance: 421.1
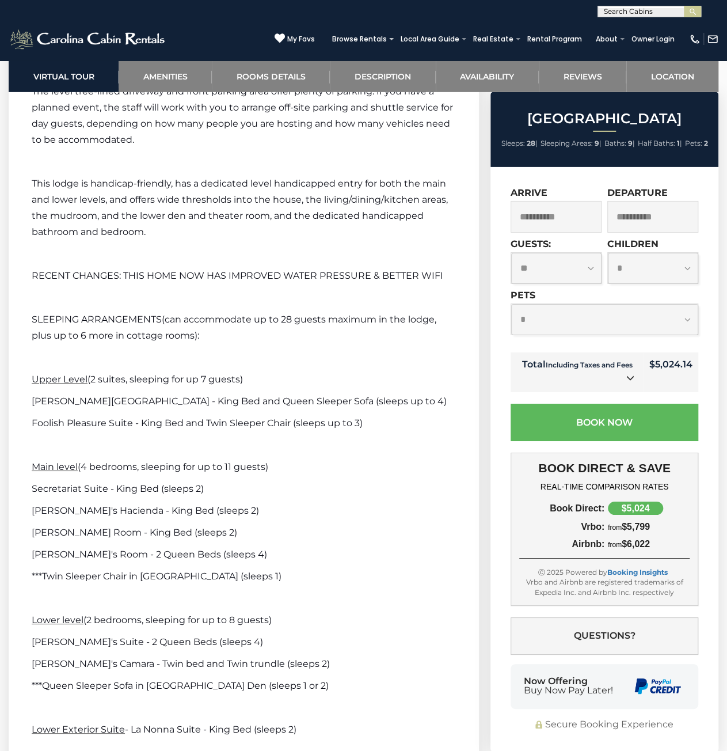
click at [351, 604] on p at bounding box center [244, 598] width 424 height 16
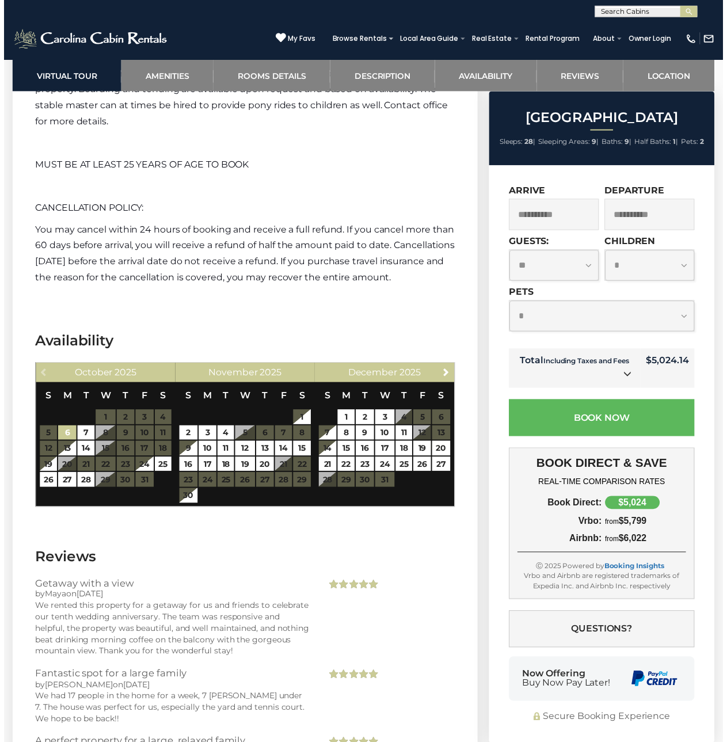
scroll to position [4950, 0]
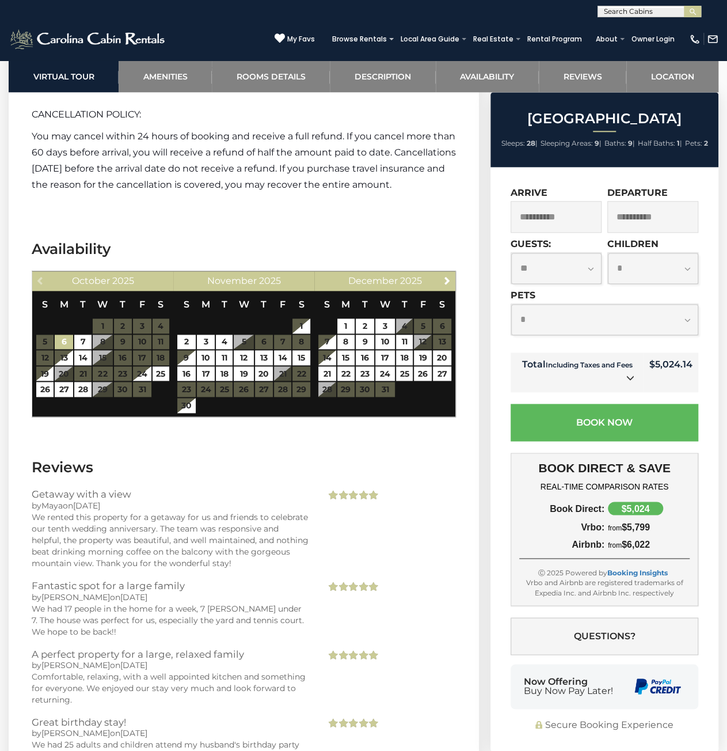
click at [159, 558] on div "We rented this property for a getaway for us and friends to celebrate our tenth…" at bounding box center [170, 540] width 277 height 58
click at [574, 208] on input "**********" at bounding box center [556, 217] width 91 height 32
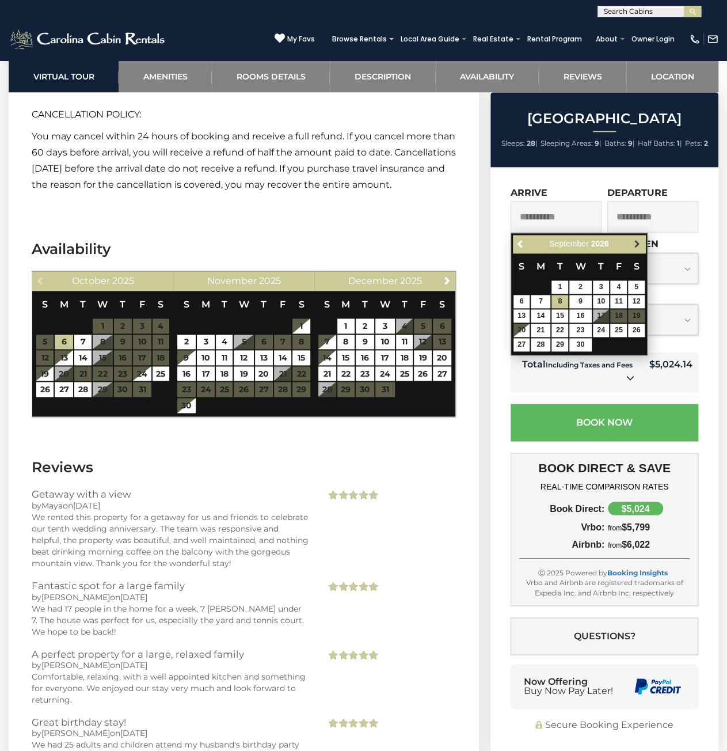
click at [639, 246] on span "Next" at bounding box center [636, 243] width 9 height 9
click at [522, 238] on link "Previous" at bounding box center [521, 244] width 14 height 14
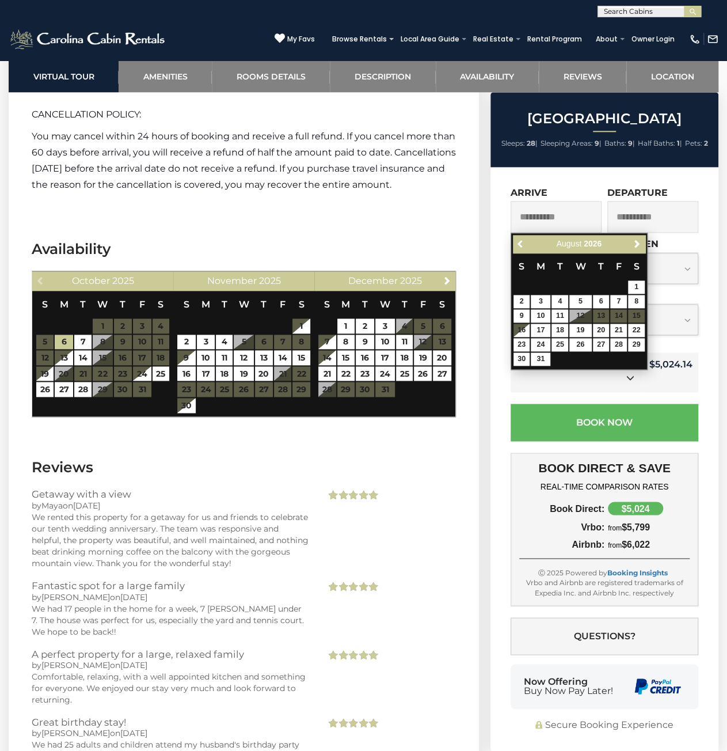
click at [522, 238] on link "Previous" at bounding box center [521, 244] width 14 height 14
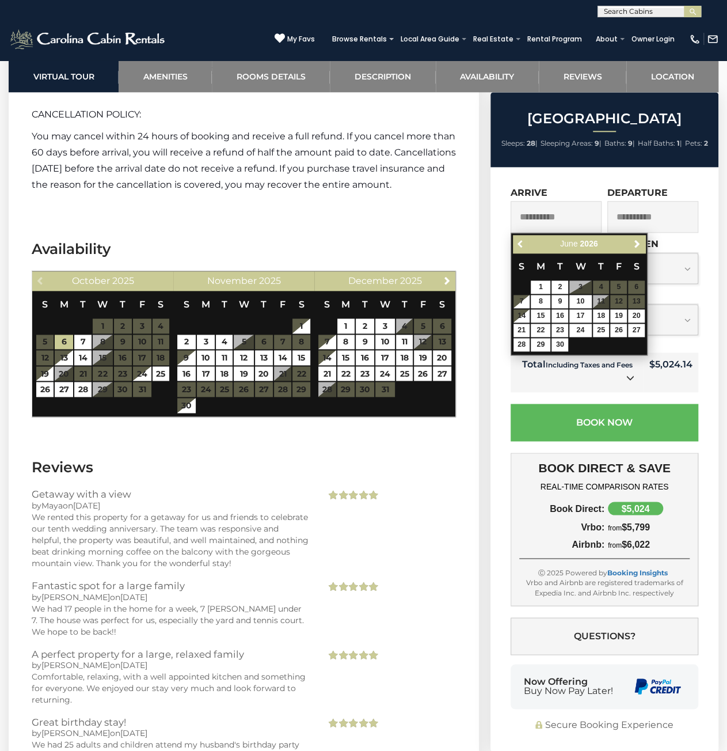
click at [522, 238] on link "Previous" at bounding box center [521, 244] width 14 height 14
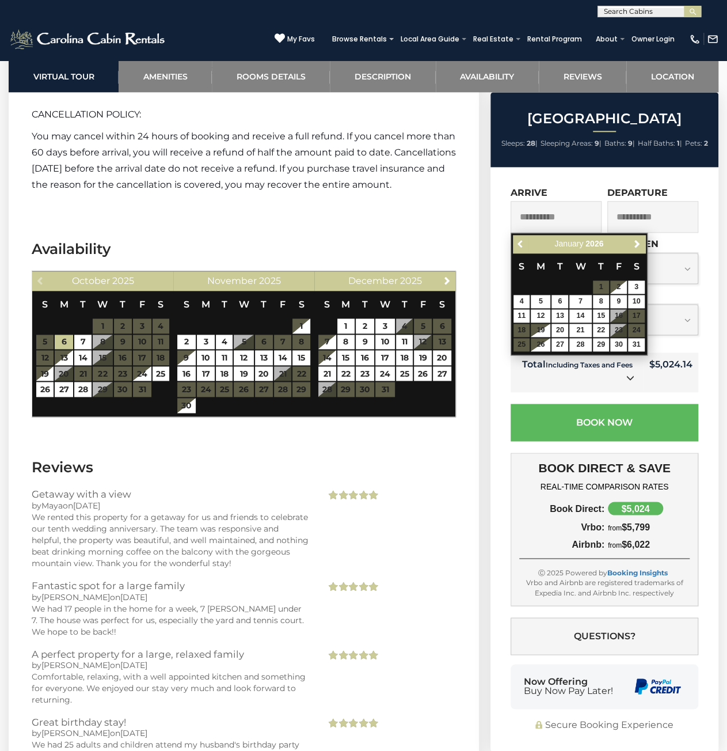
click at [522, 238] on link "Previous" at bounding box center [521, 244] width 14 height 14
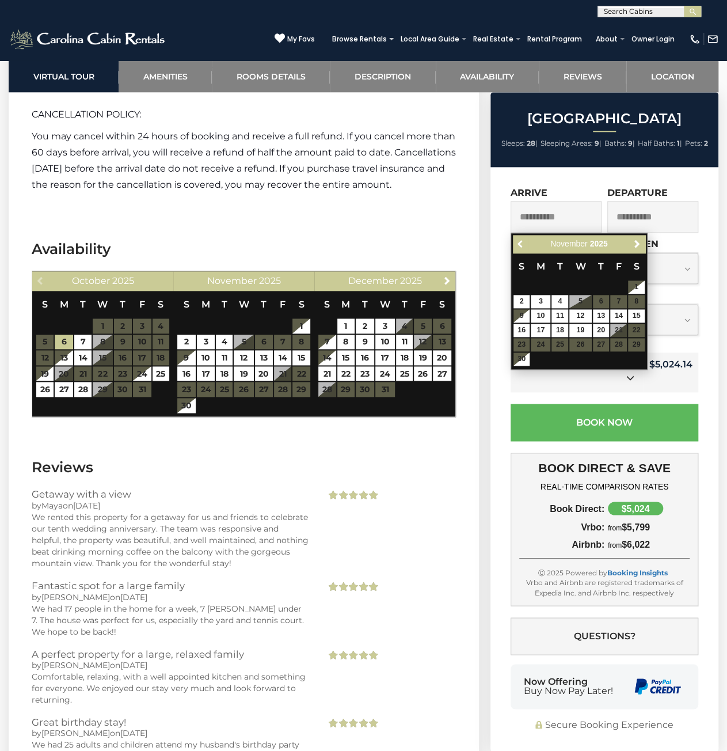
click at [522, 238] on link "Previous" at bounding box center [521, 244] width 14 height 14
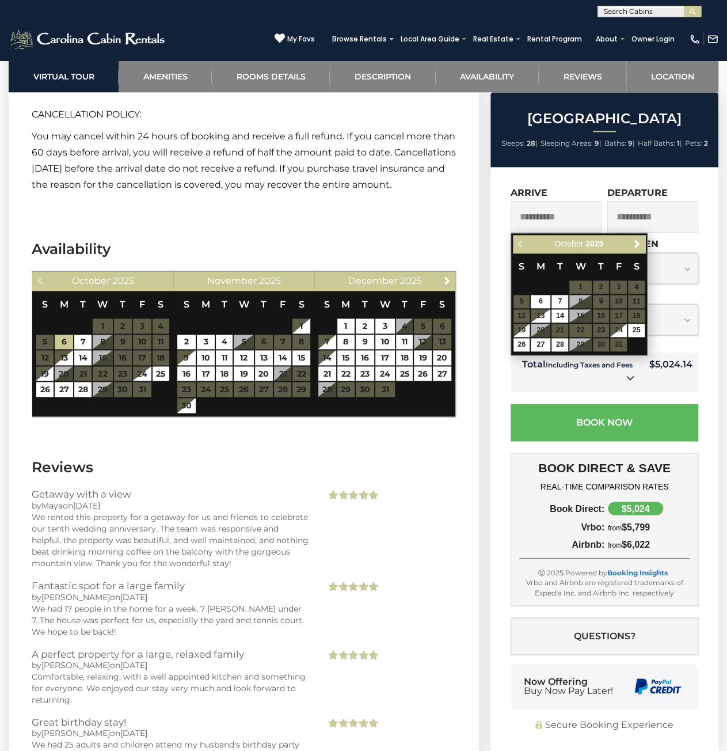
click at [522, 238] on div "Previous Next October 2025" at bounding box center [579, 244] width 132 height 18
click at [335, 193] on p "You may cancel within 24 hours of booking and receive a full refund. If you can…" at bounding box center [244, 160] width 424 height 64
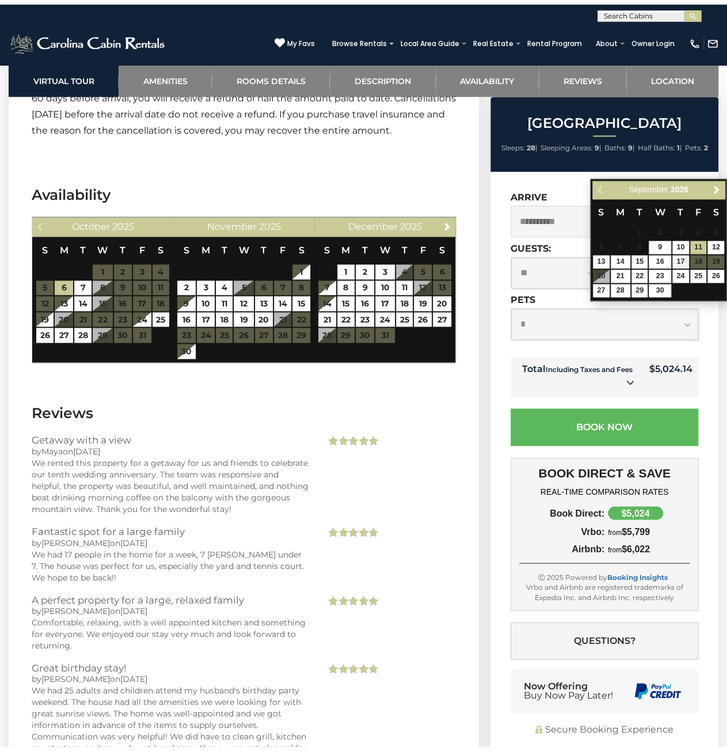
scroll to position [5065, 0]
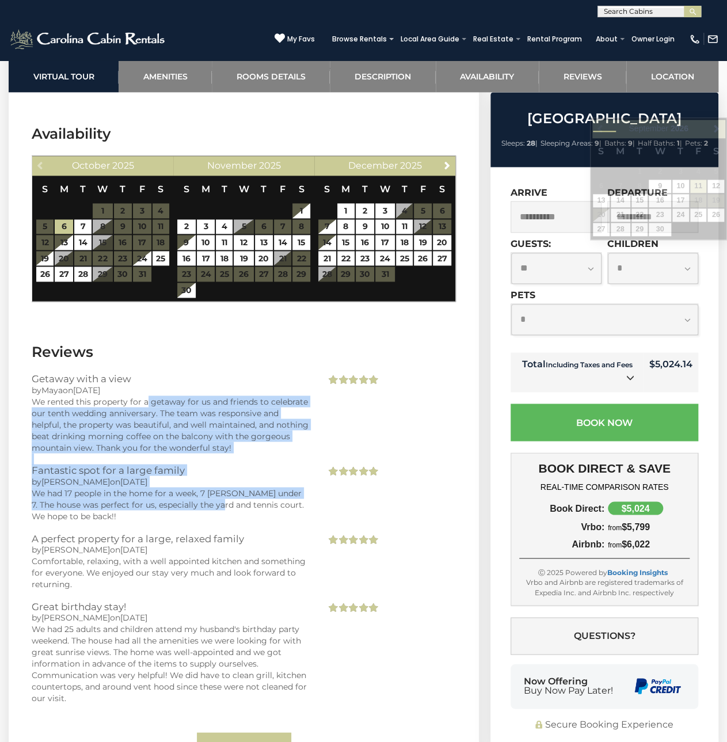
drag, startPoint x: 145, startPoint y: 429, endPoint x: 202, endPoint y: 540, distance: 125.4
click at [202, 540] on div "Getaway with a view by Maya on 05/26/2025 We rented this property for a getaway…" at bounding box center [244, 567] width 424 height 386
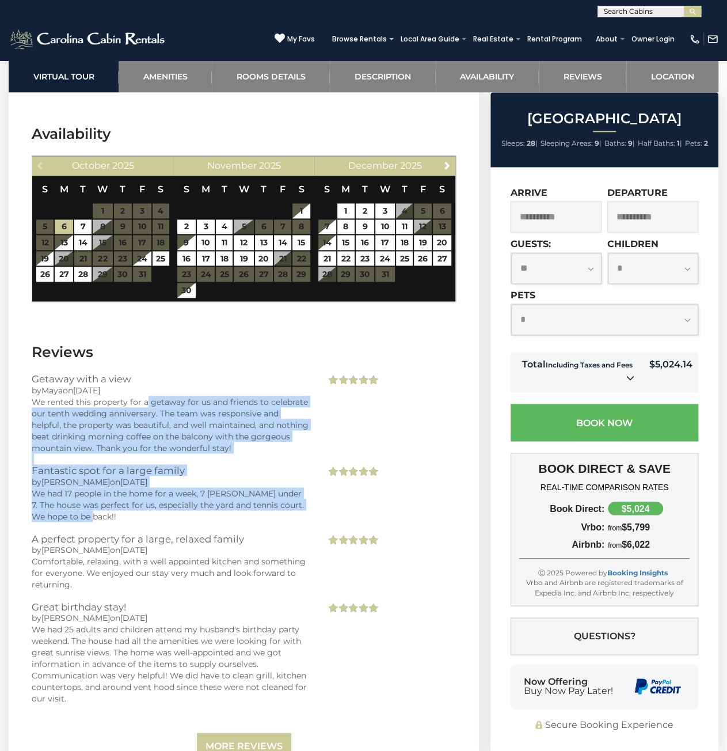
click at [202, 521] on div "We had 17 people in the home for a week, 7 littles under 7. The house was perfe…" at bounding box center [170, 504] width 277 height 35
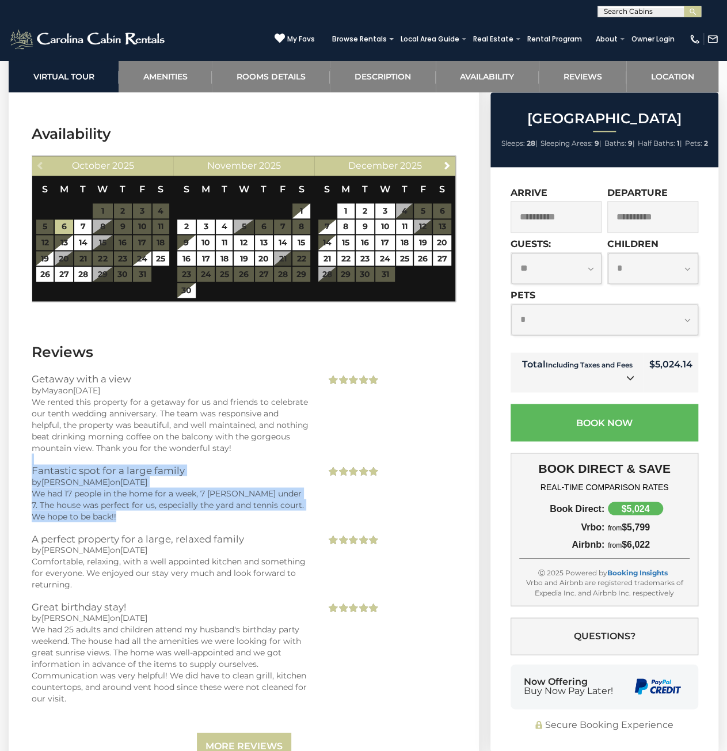
drag, startPoint x: 208, startPoint y: 553, endPoint x: 167, endPoint y: 444, distance: 117.0
click at [178, 489] on div "Getaway with a view by Maya on 05/26/2025 We rented this property for a getaway…" at bounding box center [244, 567] width 424 height 386
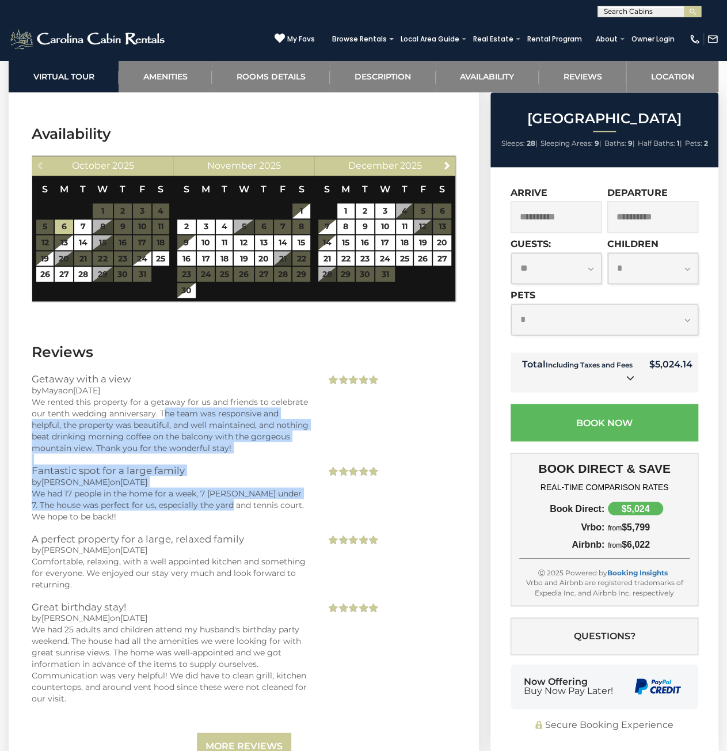
drag, startPoint x: 167, startPoint y: 441, endPoint x: 207, endPoint y: 536, distance: 102.4
click at [206, 532] on div "Getaway with a view by Maya on 05/26/2025 We rented this property for a getaway…" at bounding box center [244, 567] width 424 height 386
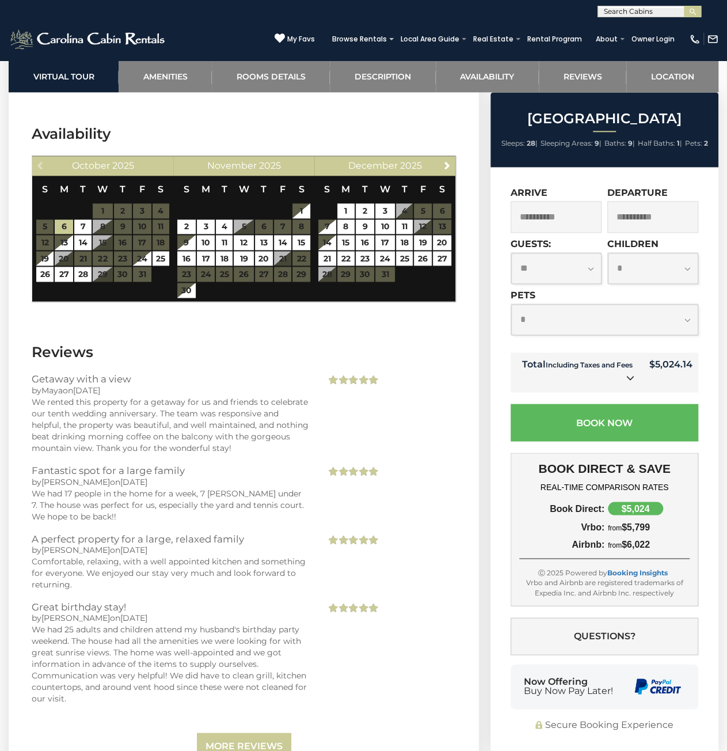
click at [207, 521] on div "We had 17 people in the home for a week, 7 littles under 7. The house was perfe…" at bounding box center [170, 504] width 277 height 35
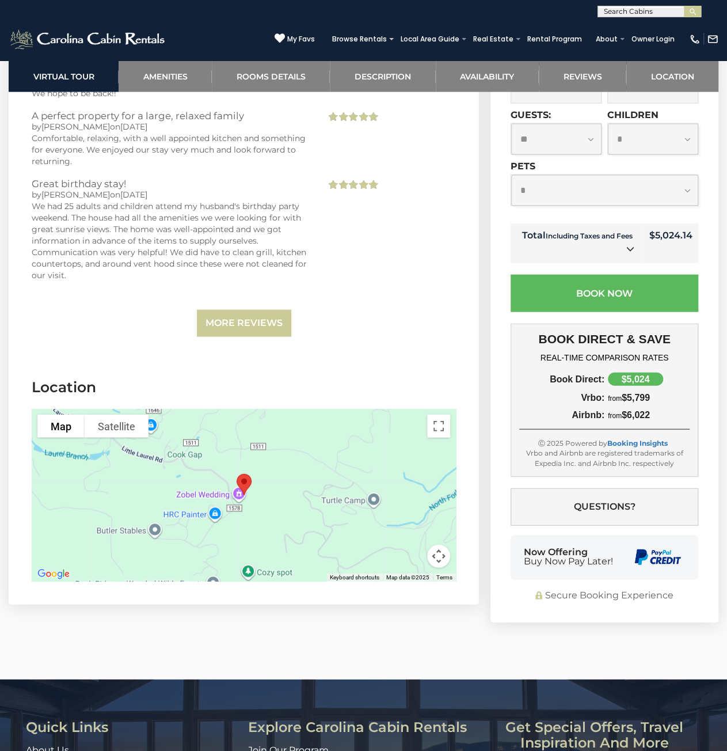
scroll to position [5583, 0]
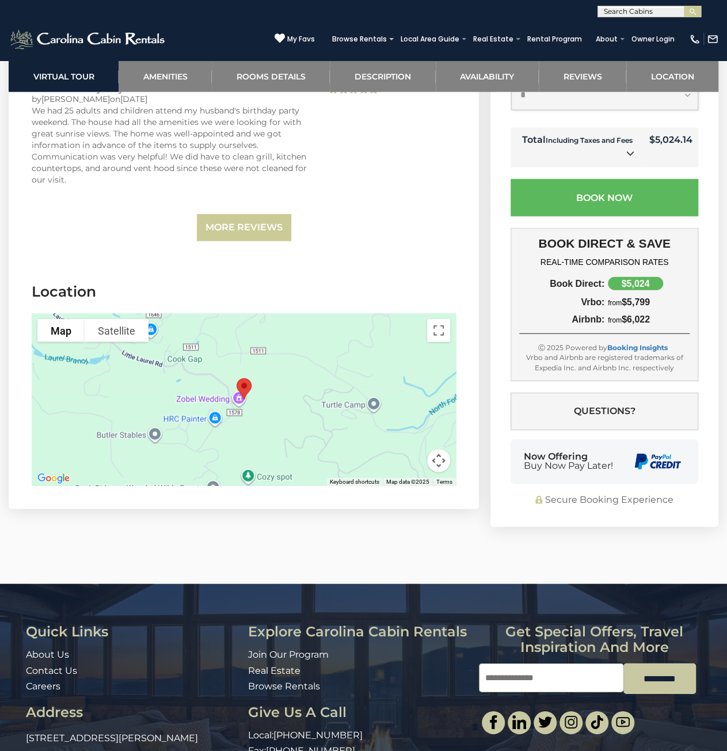
click at [270, 438] on div at bounding box center [244, 399] width 424 height 173
click at [448, 342] on button "Toggle fullscreen view" at bounding box center [438, 330] width 23 height 23
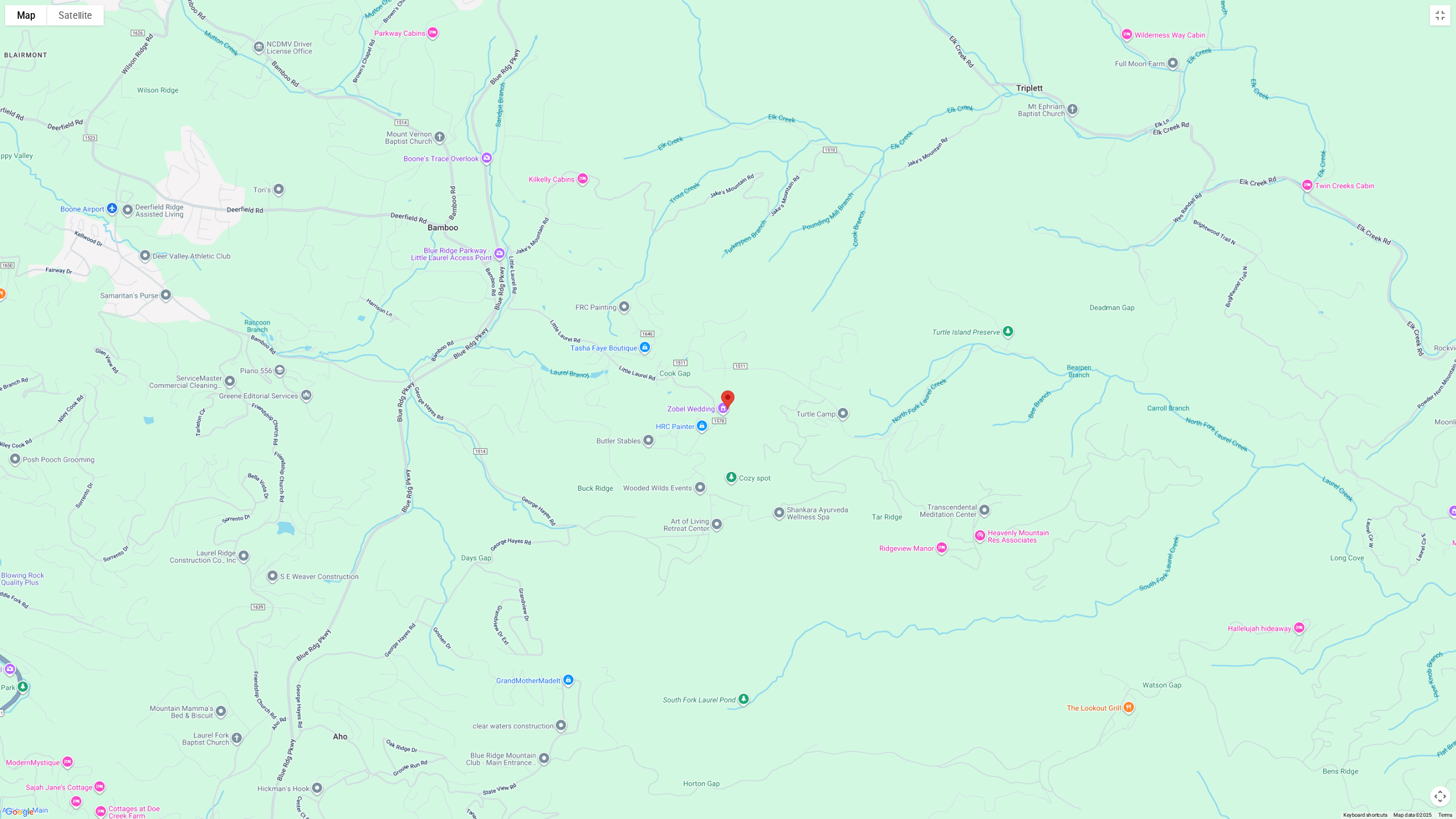
scroll to position [1676, 0]
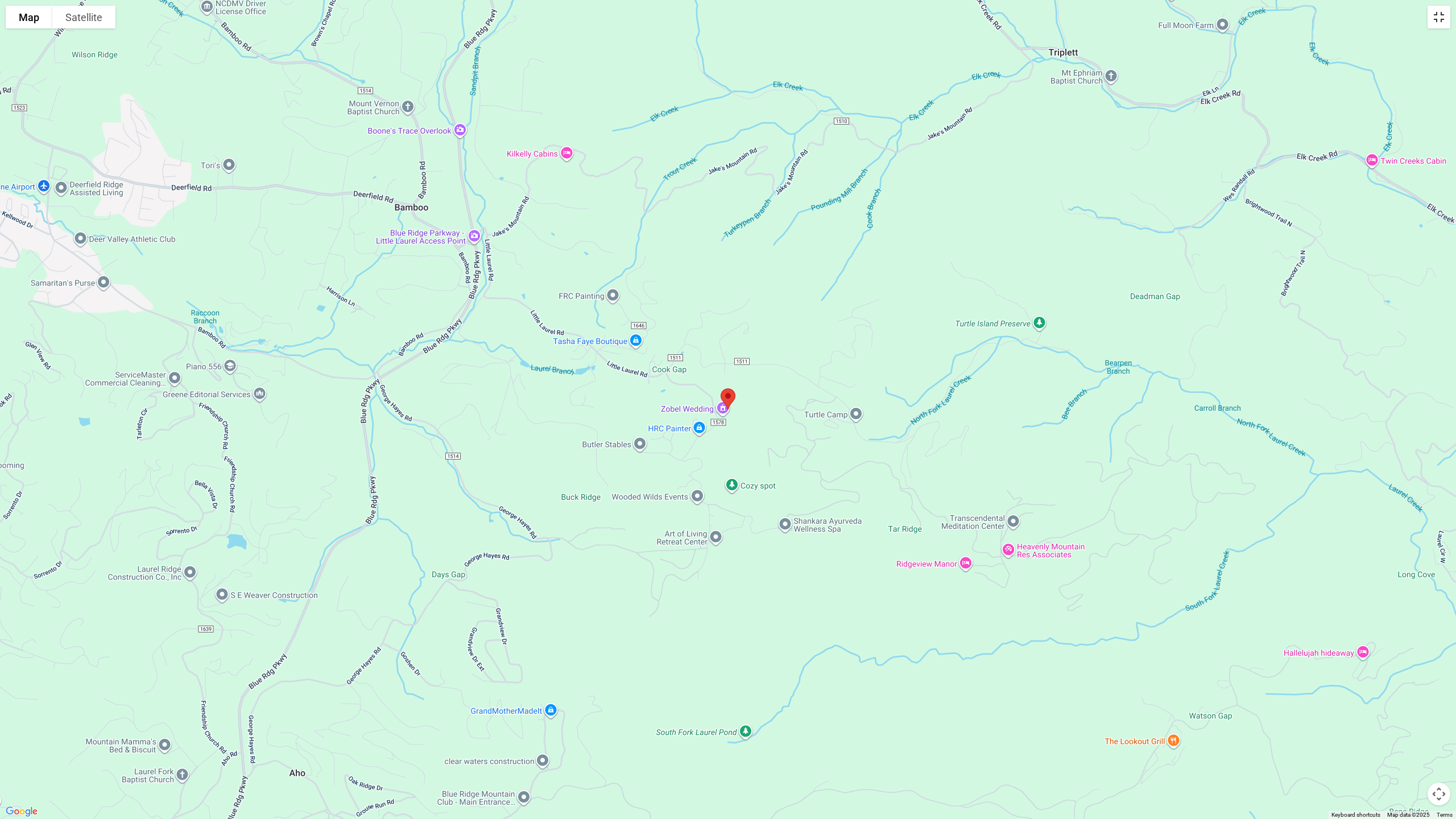
click at [717, 20] on button "Toggle fullscreen view" at bounding box center [1438, 17] width 23 height 23
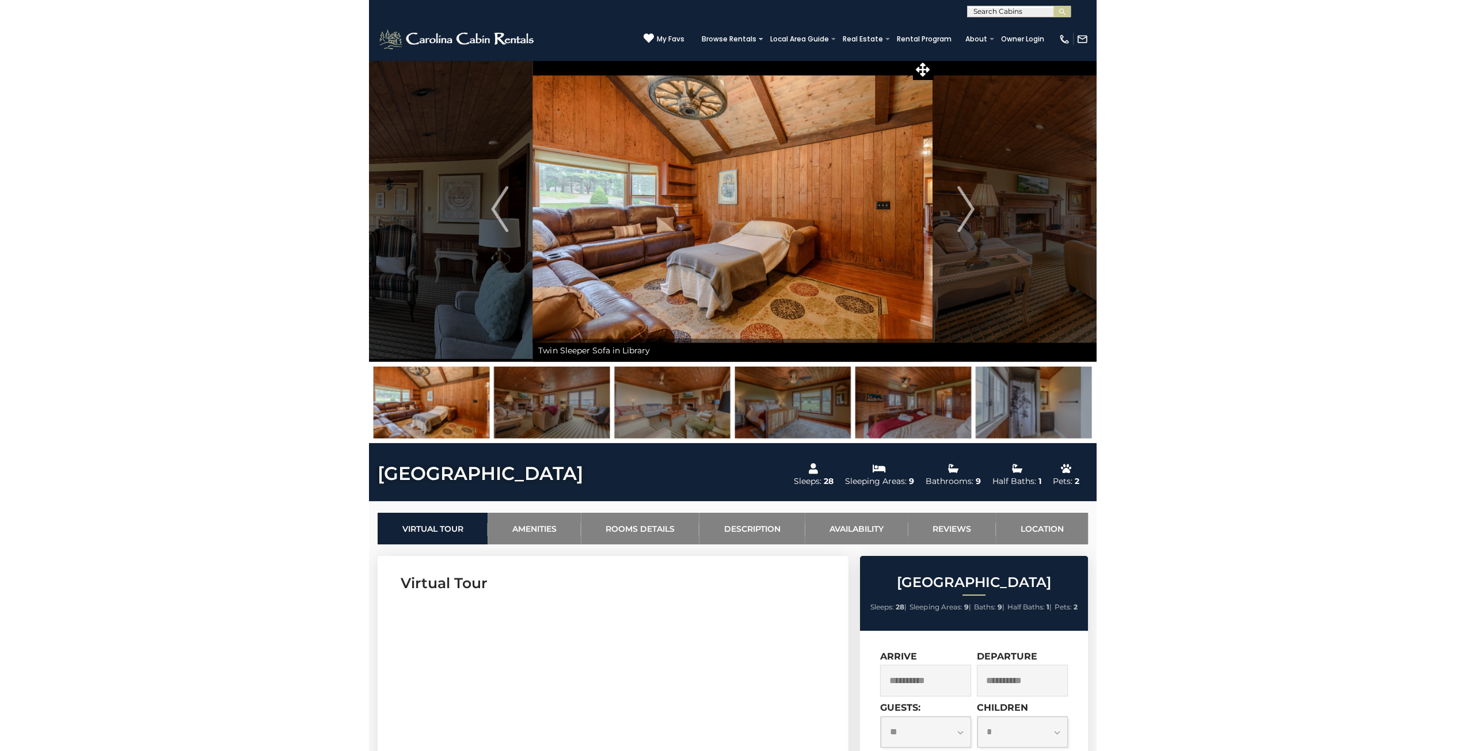
scroll to position [0, 0]
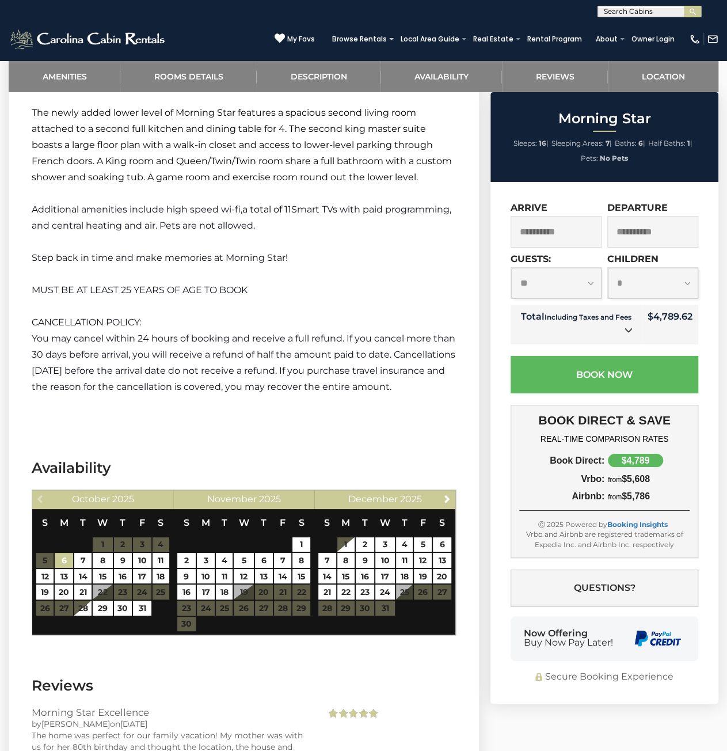
scroll to position [1899, 0]
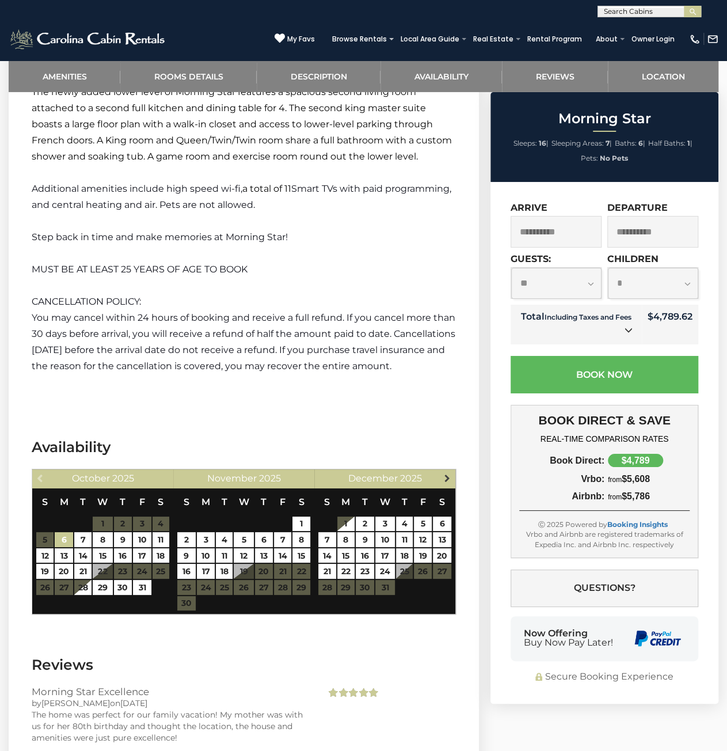
click at [446, 475] on span "Next" at bounding box center [446, 477] width 9 height 9
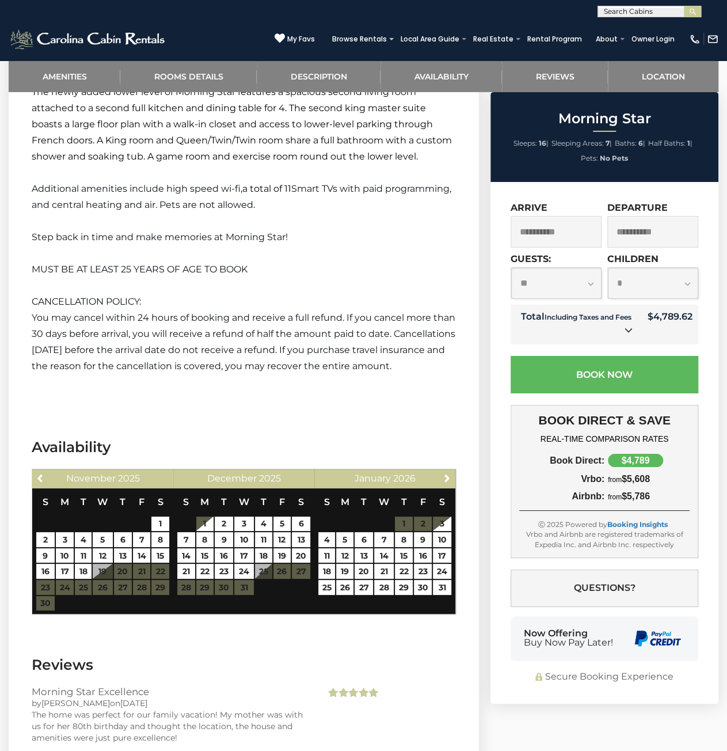
click at [357, 387] on p at bounding box center [244, 382] width 424 height 16
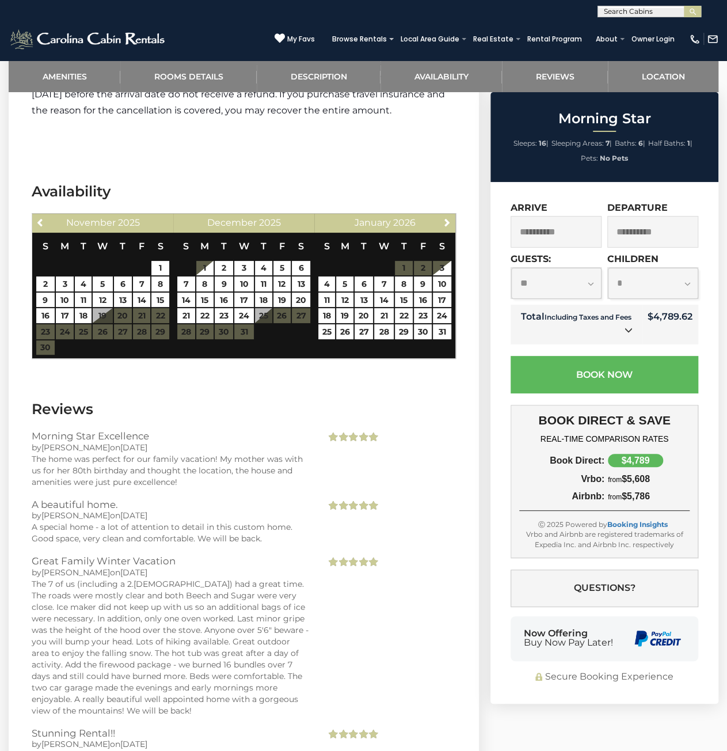
scroll to position [2245, 0]
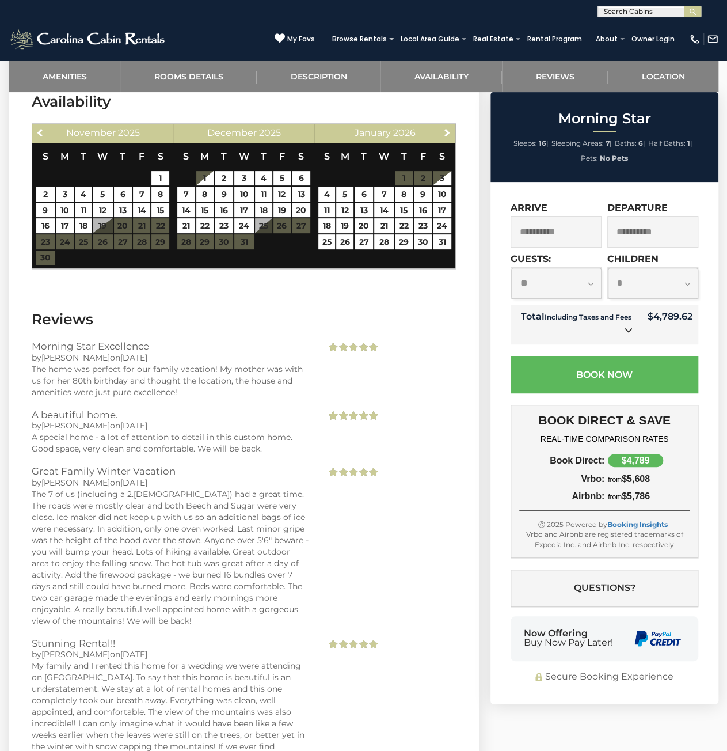
drag, startPoint x: 233, startPoint y: 354, endPoint x: 264, endPoint y: 583, distance: 231.2
click at [264, 583] on div "Morning Star Excellence by Christopher on 06/04/2023 The home was perfect for o…" at bounding box center [244, 591] width 424 height 501
click at [264, 583] on div "The 7 of us (including a 2.5 year old) had a great time. The roads were mostly …" at bounding box center [170, 557] width 277 height 138
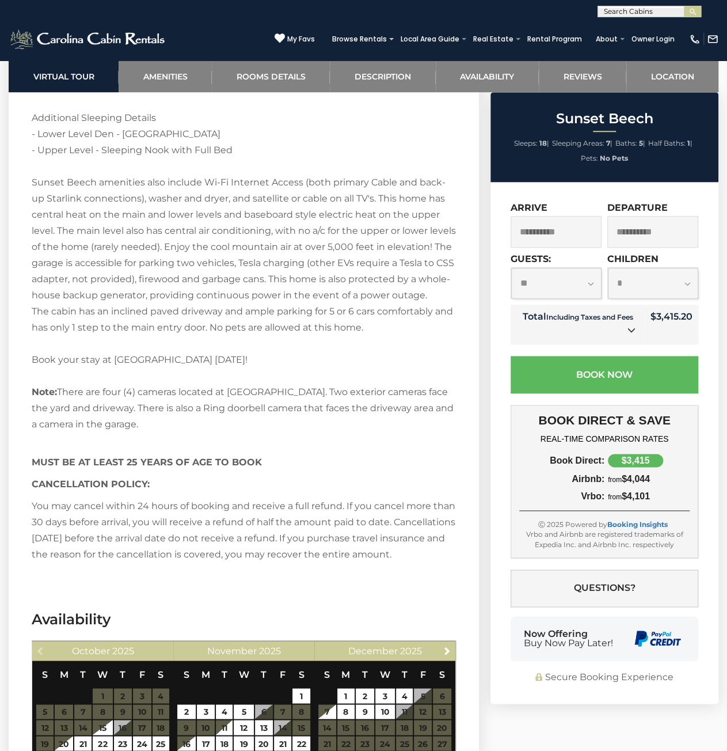
scroll to position [2763, 0]
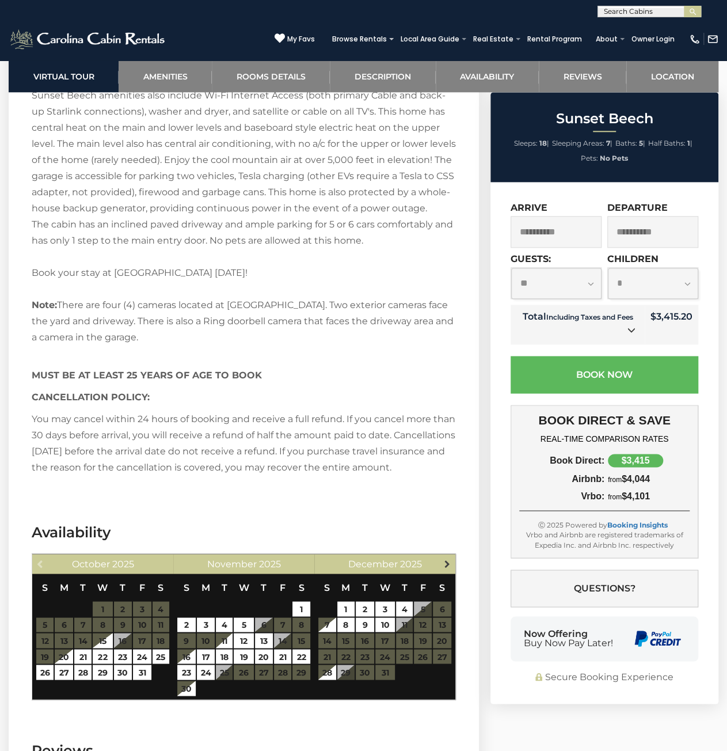
click at [448, 568] on span "Next" at bounding box center [446, 562] width 9 height 9
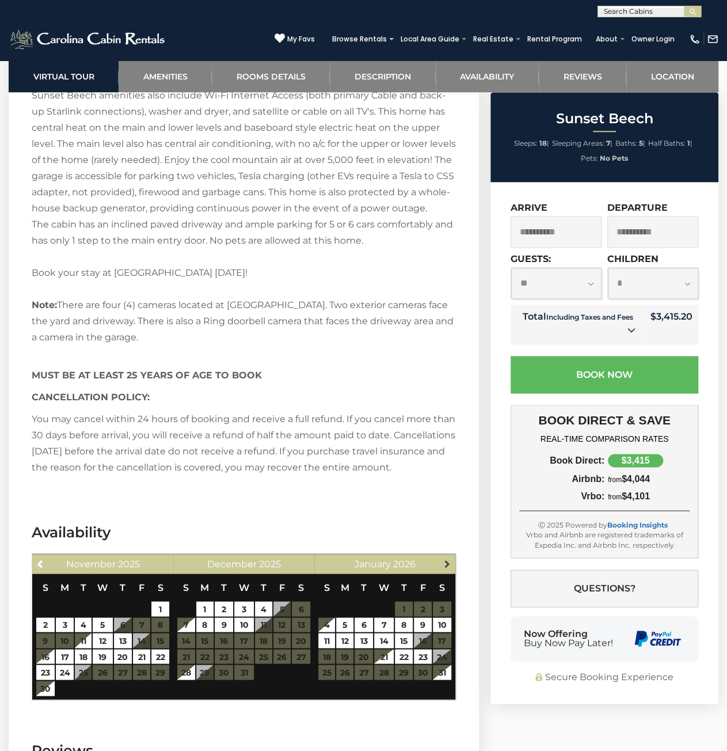
click at [446, 568] on span "Next" at bounding box center [446, 562] width 9 height 9
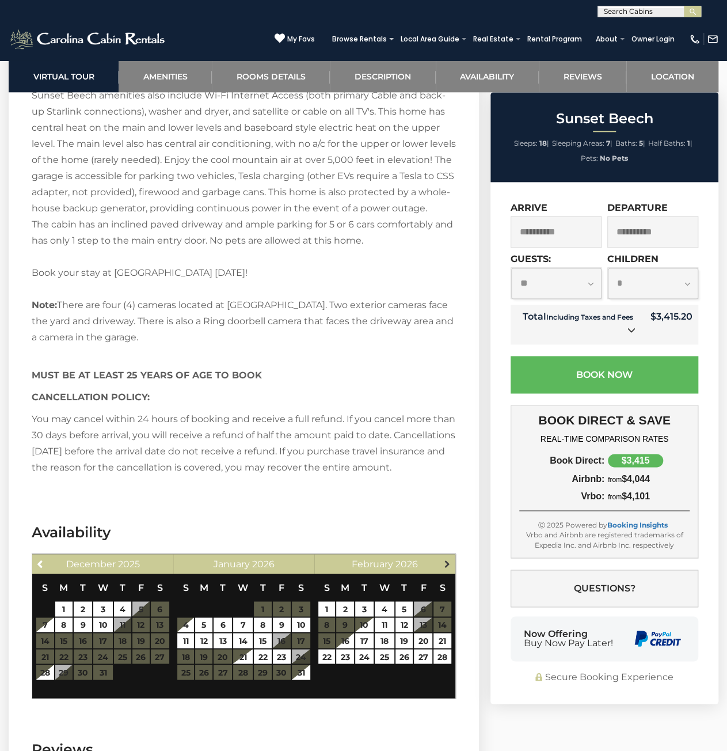
click at [447, 568] on span "Next" at bounding box center [446, 562] width 9 height 9
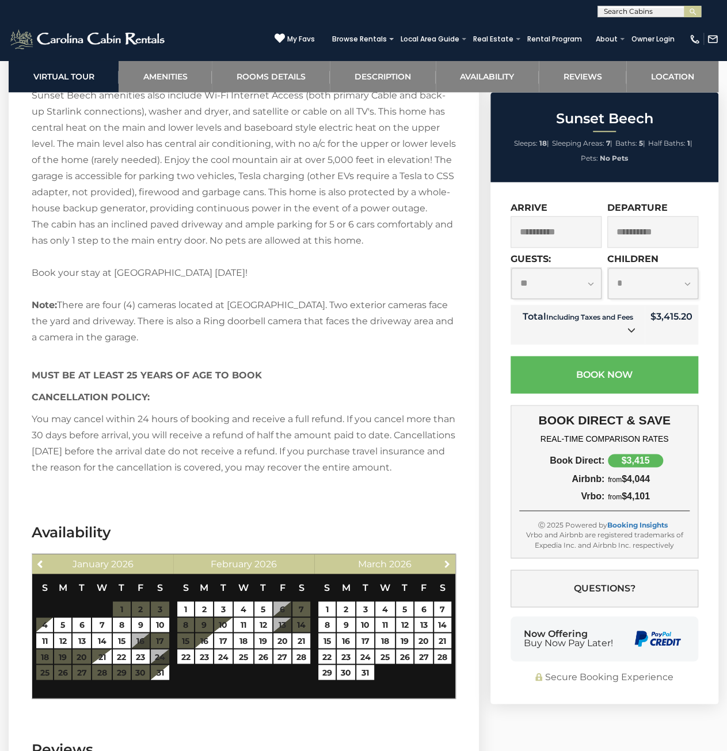
click at [447, 568] on span "Next" at bounding box center [446, 562] width 9 height 9
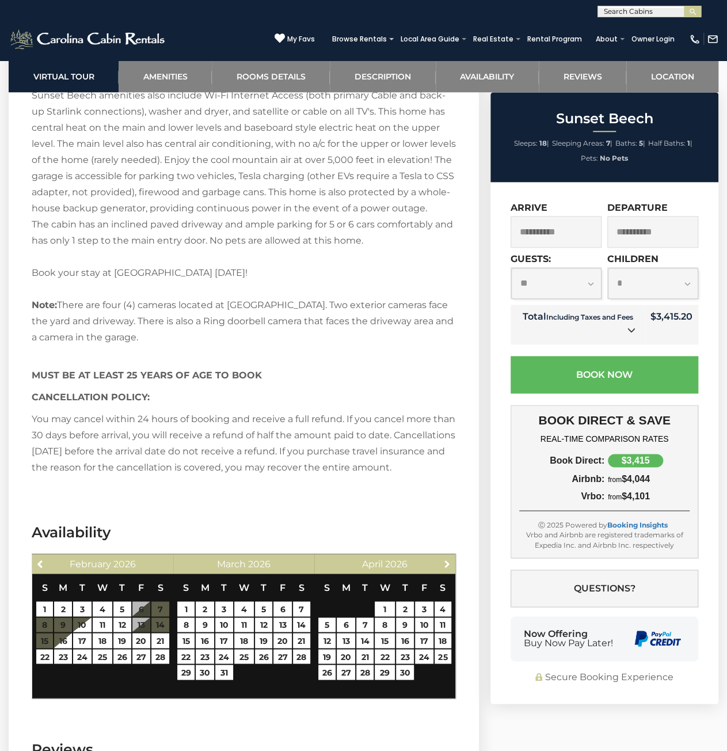
click at [447, 568] on span "Next" at bounding box center [446, 562] width 9 height 9
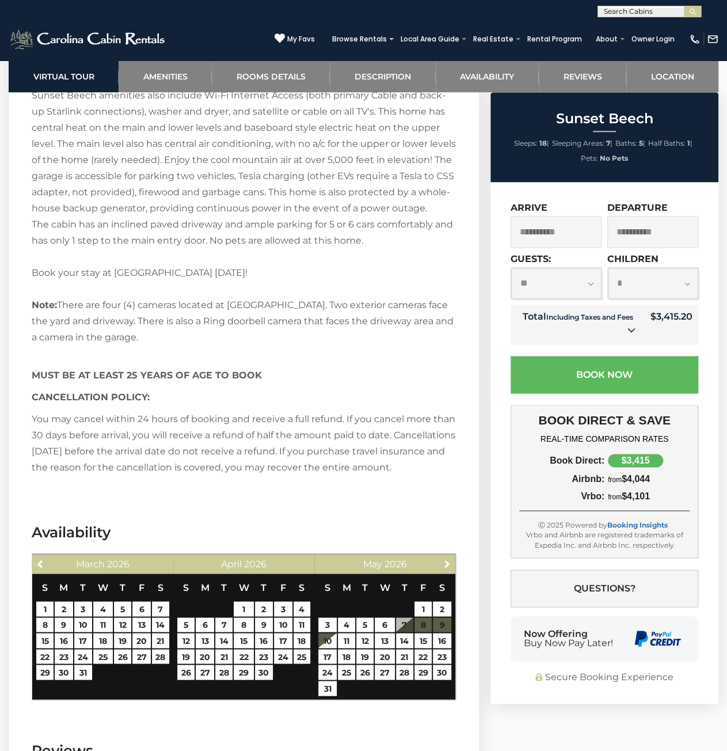
click at [447, 568] on span "Next" at bounding box center [446, 562] width 9 height 9
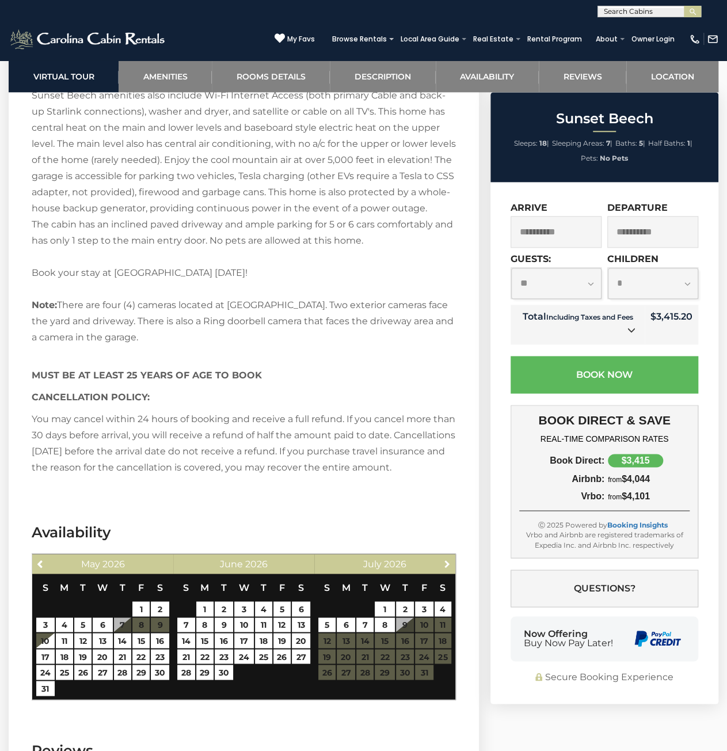
click at [447, 568] on span "Next" at bounding box center [446, 562] width 9 height 9
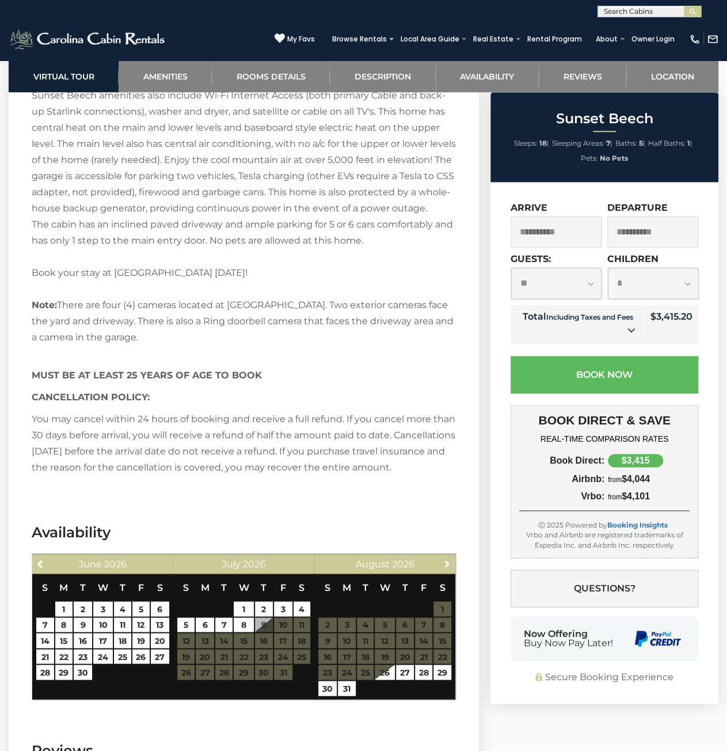
click at [447, 568] on span "Next" at bounding box center [446, 562] width 9 height 9
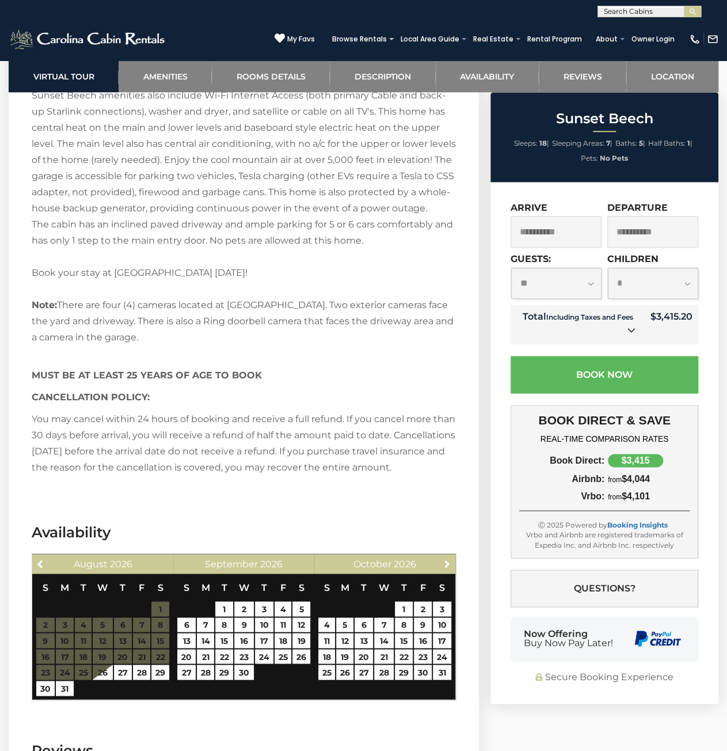
click at [447, 568] on span "Next" at bounding box center [446, 562] width 9 height 9
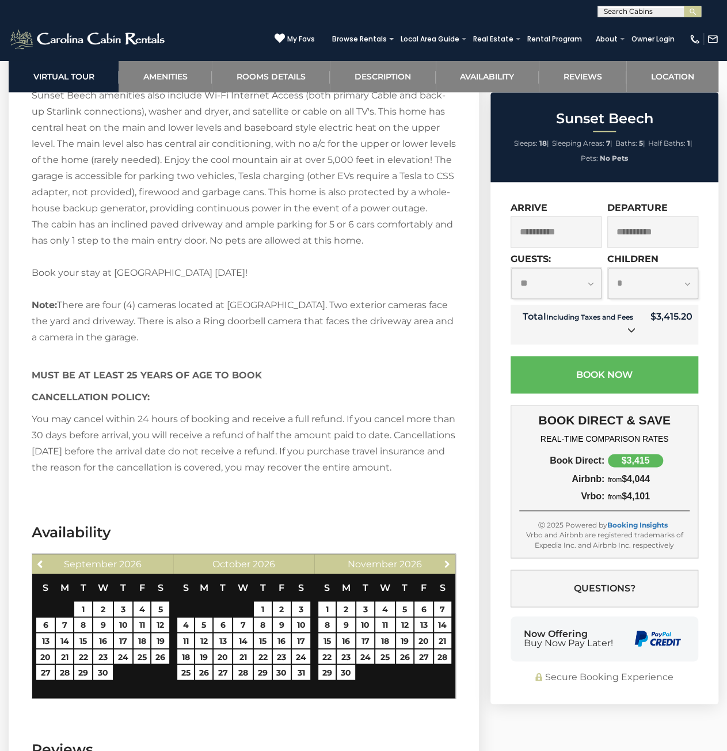
click at [447, 568] on span "Next" at bounding box center [446, 562] width 9 height 9
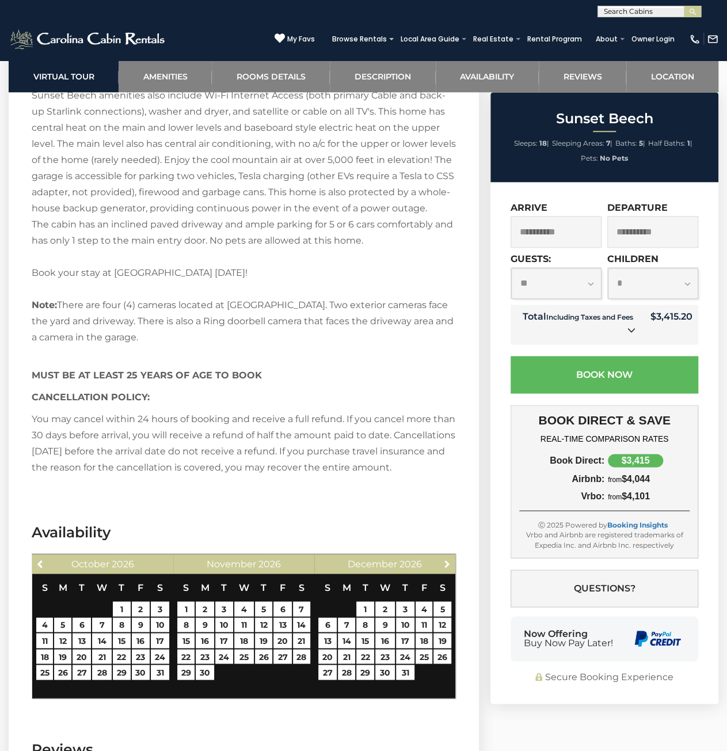
click at [447, 568] on span "Next" at bounding box center [446, 562] width 9 height 9
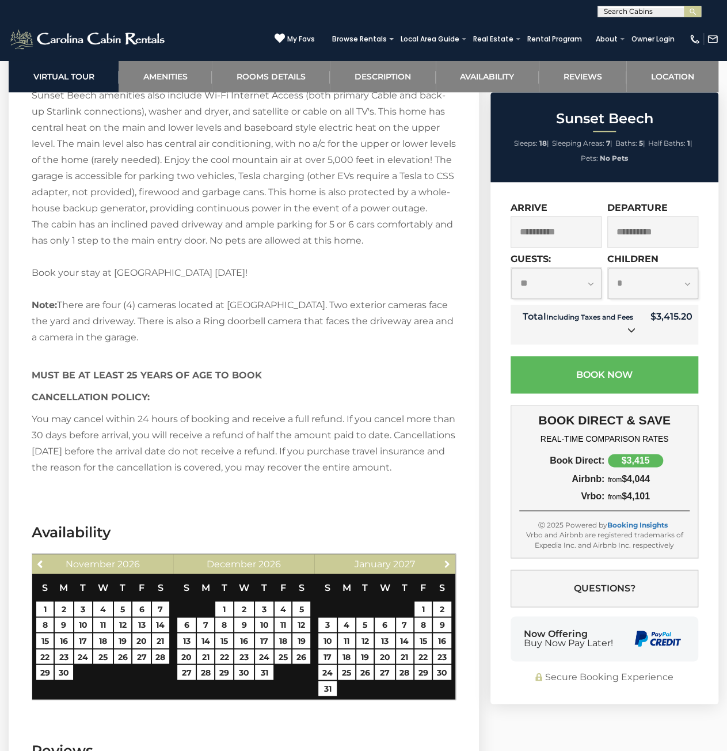
click at [447, 568] on span "Next" at bounding box center [446, 562] width 9 height 9
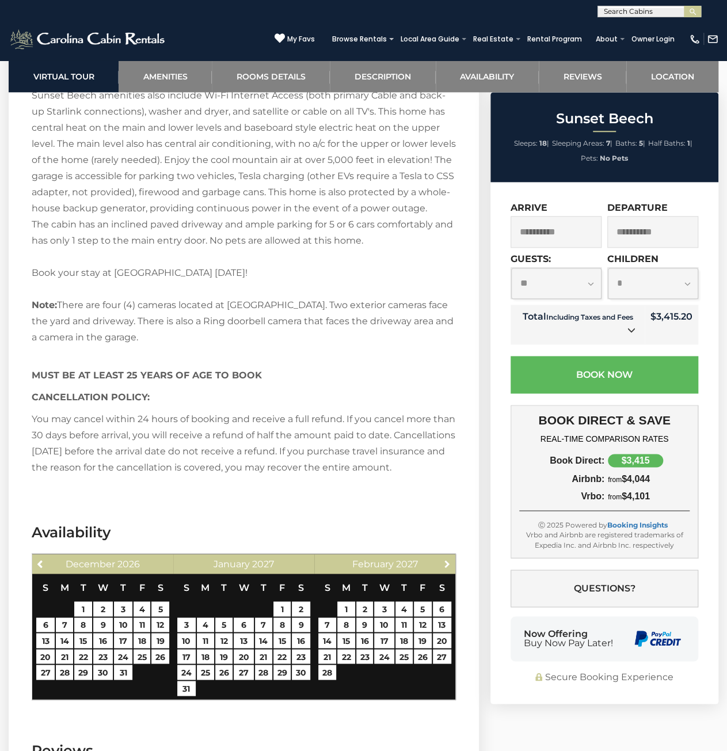
click at [447, 568] on span "Next" at bounding box center [446, 562] width 9 height 9
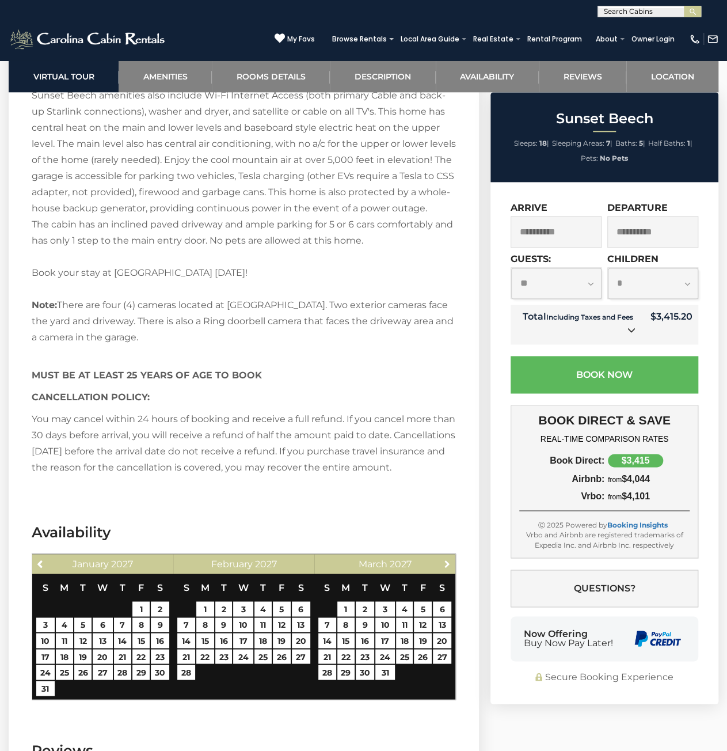
click at [447, 568] on span "Next" at bounding box center [446, 562] width 9 height 9
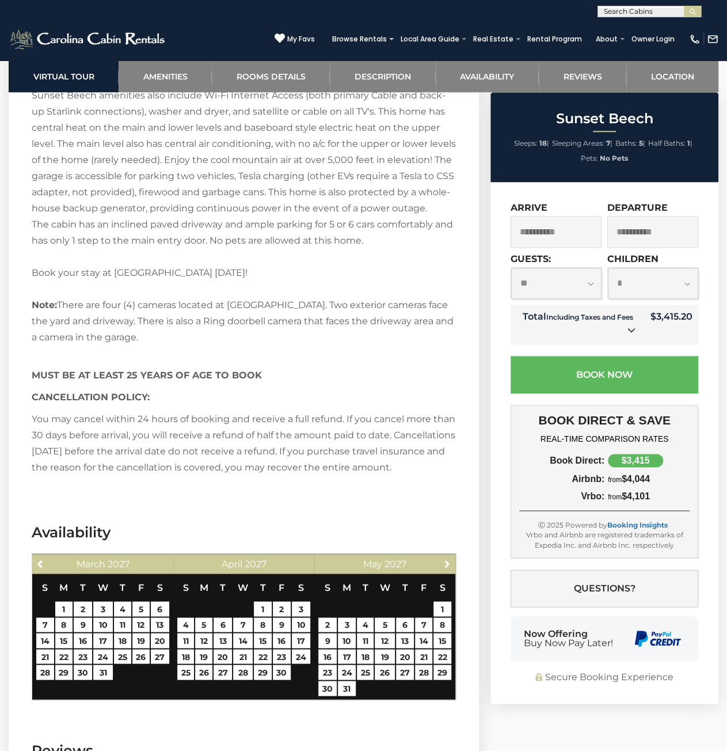
click at [447, 568] on span "Next" at bounding box center [446, 562] width 9 height 9
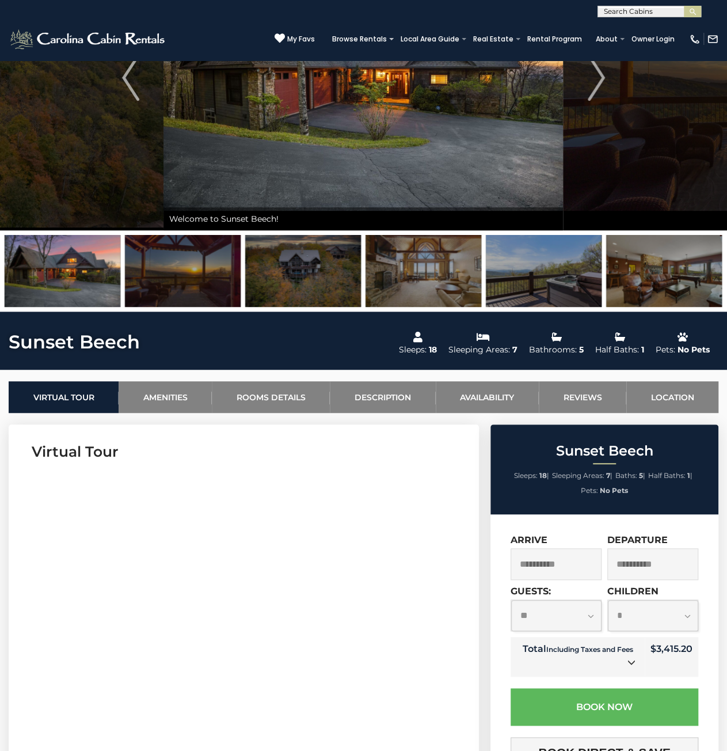
scroll to position [0, 0]
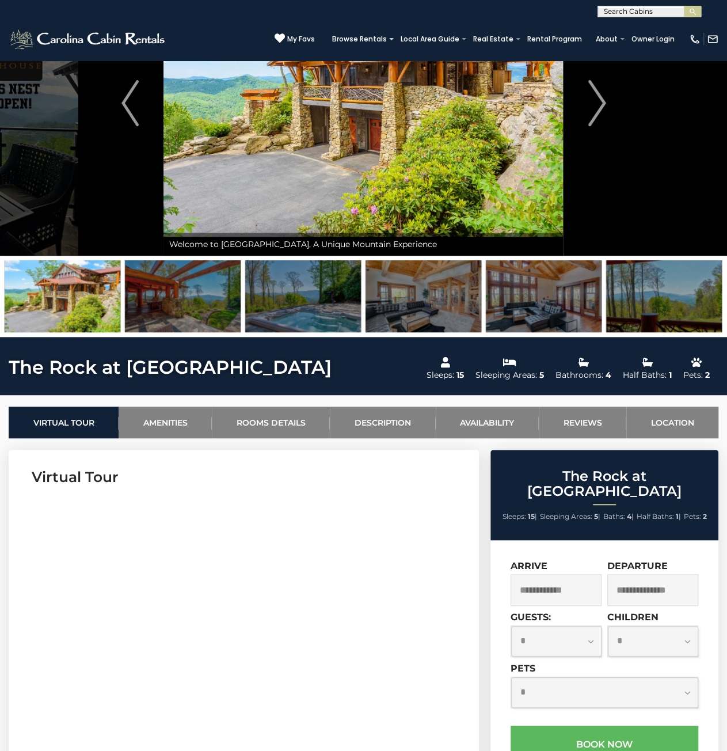
scroll to position [173, 0]
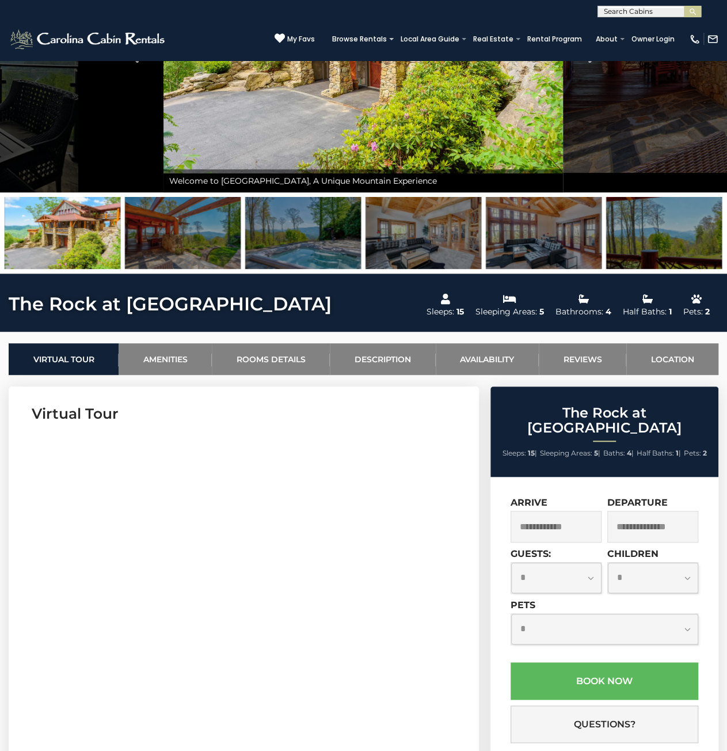
click at [566, 512] on input "text" at bounding box center [556, 527] width 91 height 32
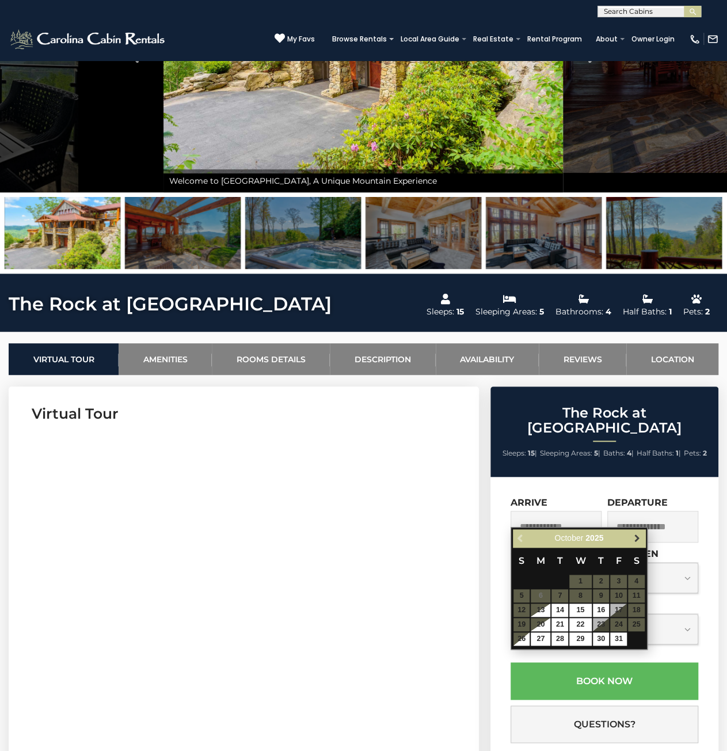
click at [642, 544] on link "Next" at bounding box center [637, 538] width 14 height 14
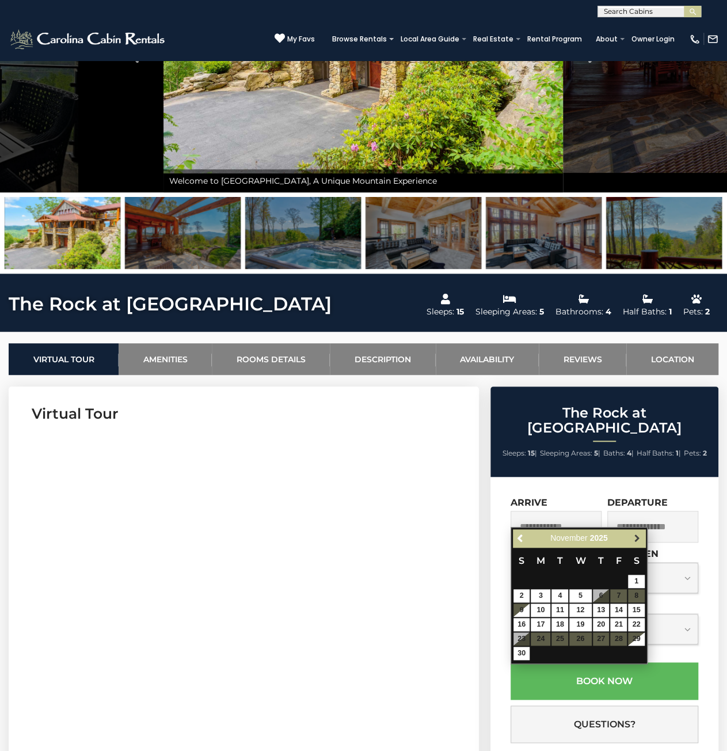
click at [640, 539] on span "Next" at bounding box center [636, 537] width 9 height 9
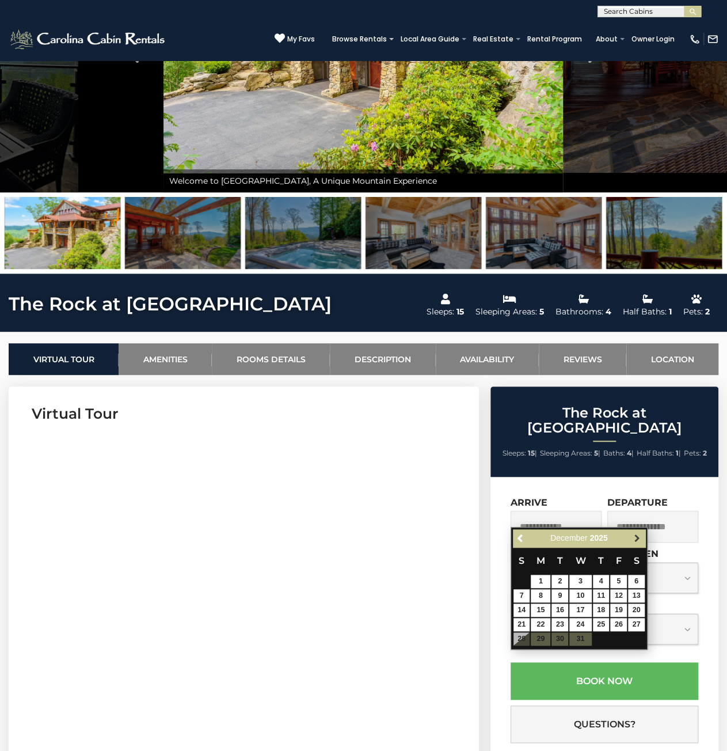
click at [639, 538] on span "Next" at bounding box center [636, 537] width 9 height 9
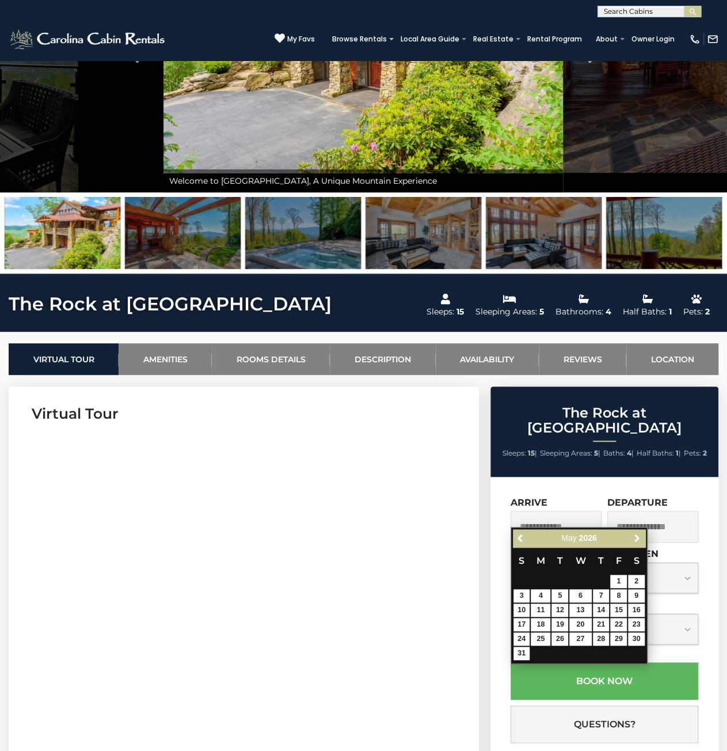
click at [639, 538] on span "Next" at bounding box center [636, 537] width 9 height 9
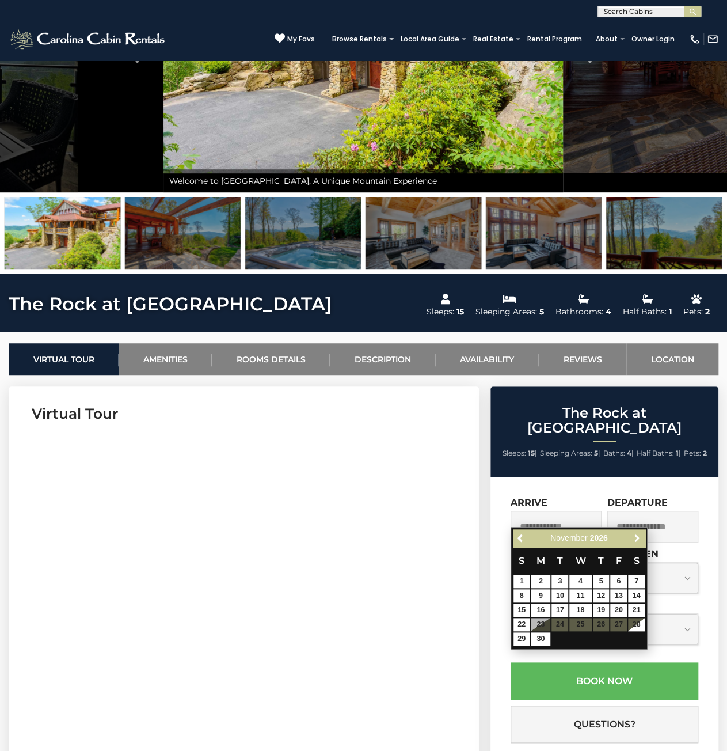
click at [639, 538] on span "Next" at bounding box center [636, 537] width 9 height 9
click at [411, 409] on h3 "Virtual Tour" at bounding box center [244, 413] width 424 height 20
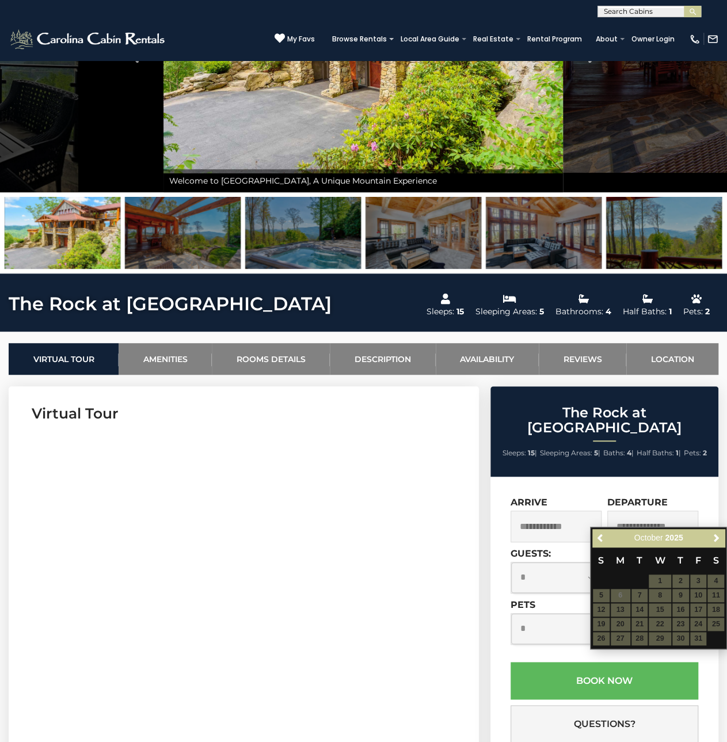
click at [334, 389] on section "Virtual Tour" at bounding box center [244, 561] width 470 height 351
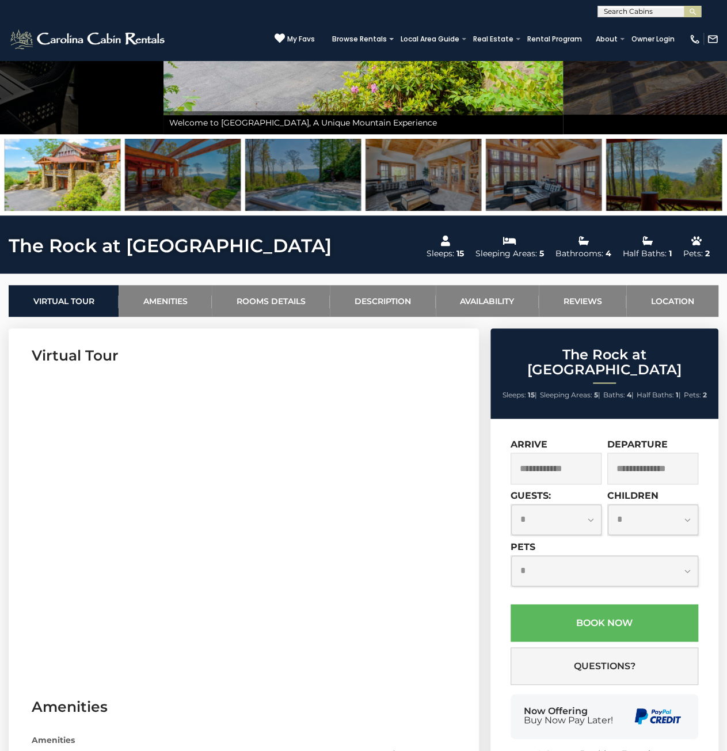
scroll to position [345, 0]
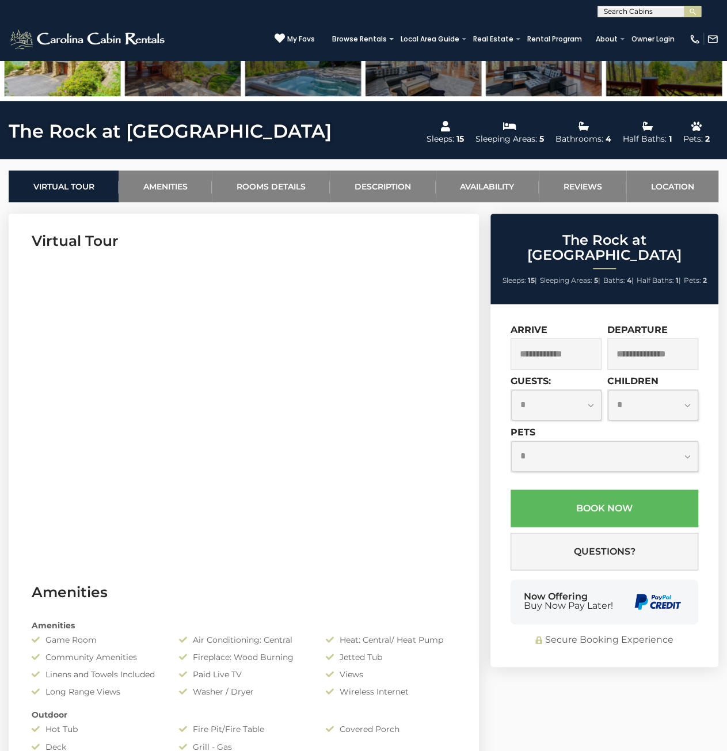
click at [558, 393] on select "**********" at bounding box center [556, 405] width 90 height 31
click at [565, 338] on input "text" at bounding box center [556, 354] width 91 height 32
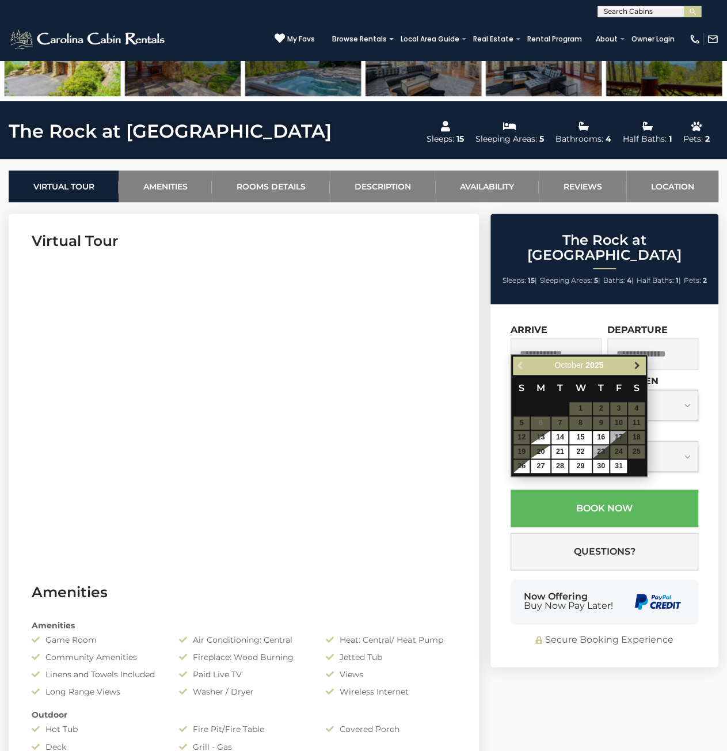
click at [634, 359] on link "Next" at bounding box center [637, 365] width 14 height 14
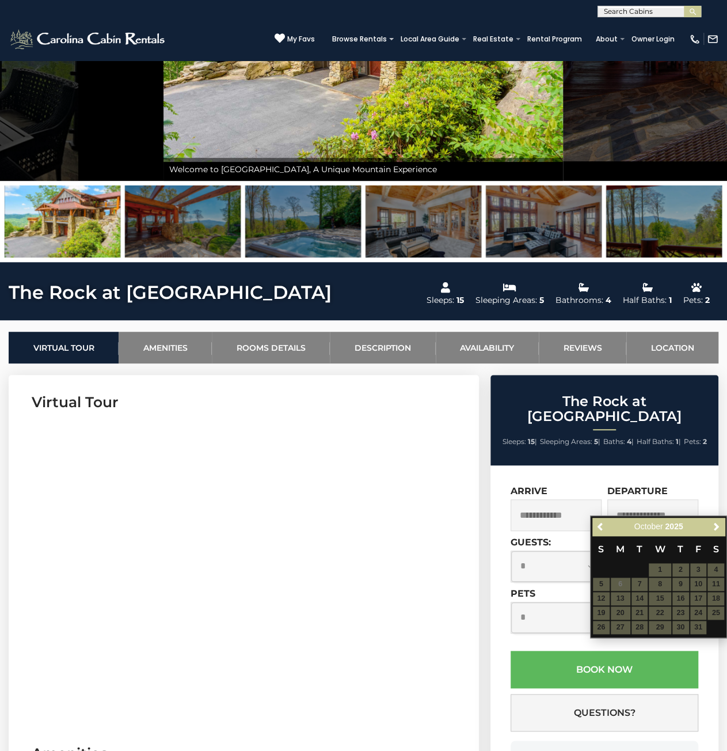
scroll to position [0, 0]
